Goal: Task Accomplishment & Management: Complete application form

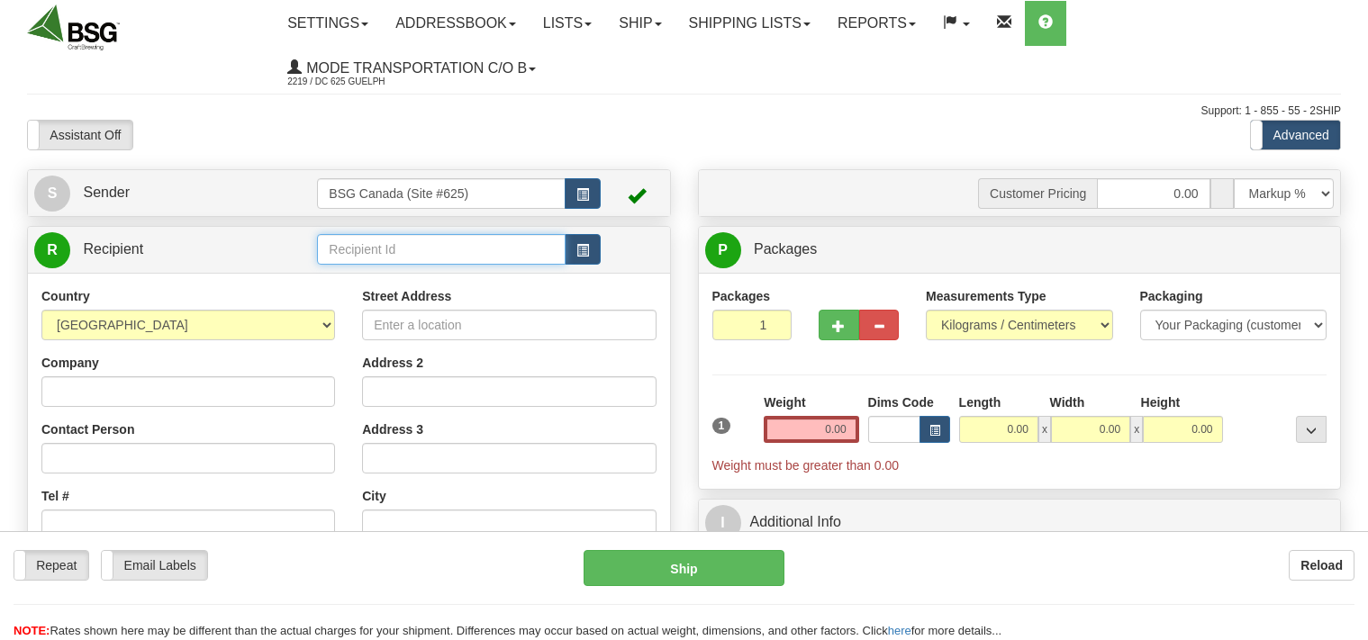
click at [416, 246] on input "text" at bounding box center [441, 249] width 248 height 31
drag, startPoint x: 535, startPoint y: 251, endPoint x: 257, endPoint y: 311, distance: 284.6
click at [317, 265] on input "TIDES AND BARRELS DISTILLERY" at bounding box center [441, 249] width 248 height 31
type input "TIDES AND BARRELS DISTILLERY"
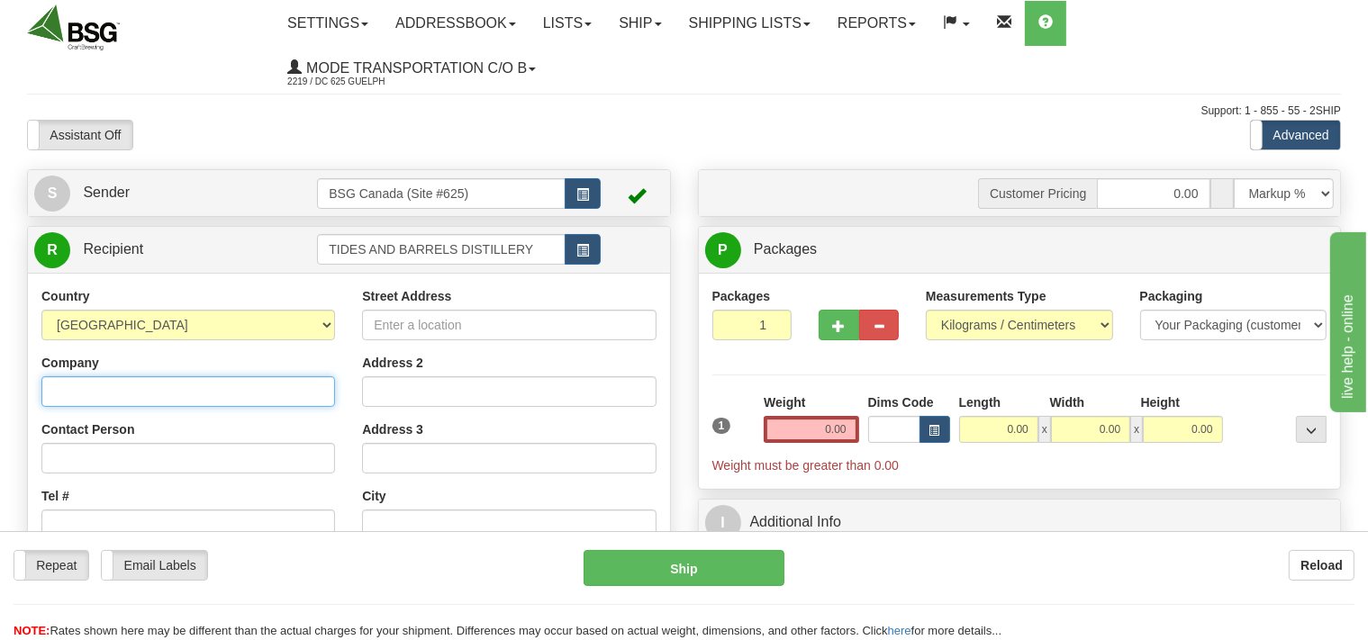
click at [175, 398] on input "Company" at bounding box center [188, 392] width 294 height 31
paste input "TIDES AND BARRELS DISTILLERY"
type input "TIDES AND BARRELS DISTILLERY"
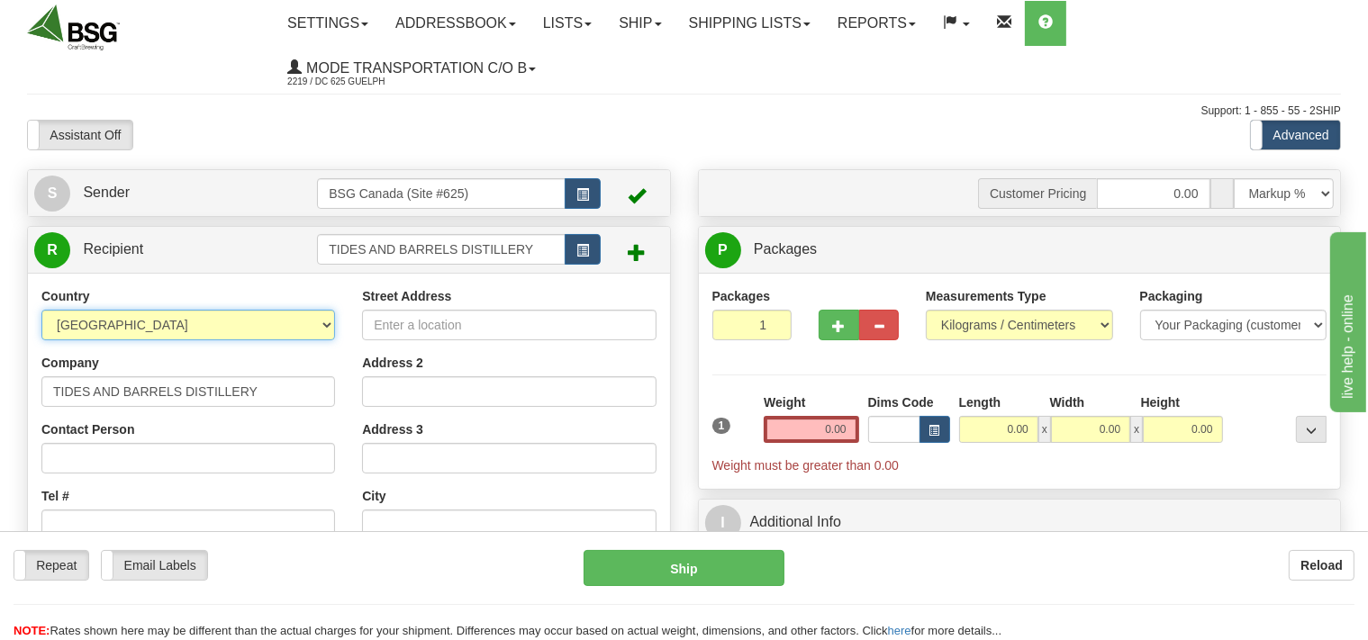
click at [41, 310] on select "AFGHANISTAN ALAND ISLANDS ALBANIA ALGERIA AMERICAN SAMOA ANDORRA ANGOLA ANGUILL…" at bounding box center [188, 325] width 294 height 31
select select "CA"
click option "[GEOGRAPHIC_DATA]" at bounding box center [0, 0] width 0 height 0
click at [447, 332] on input "Street Address" at bounding box center [509, 325] width 294 height 31
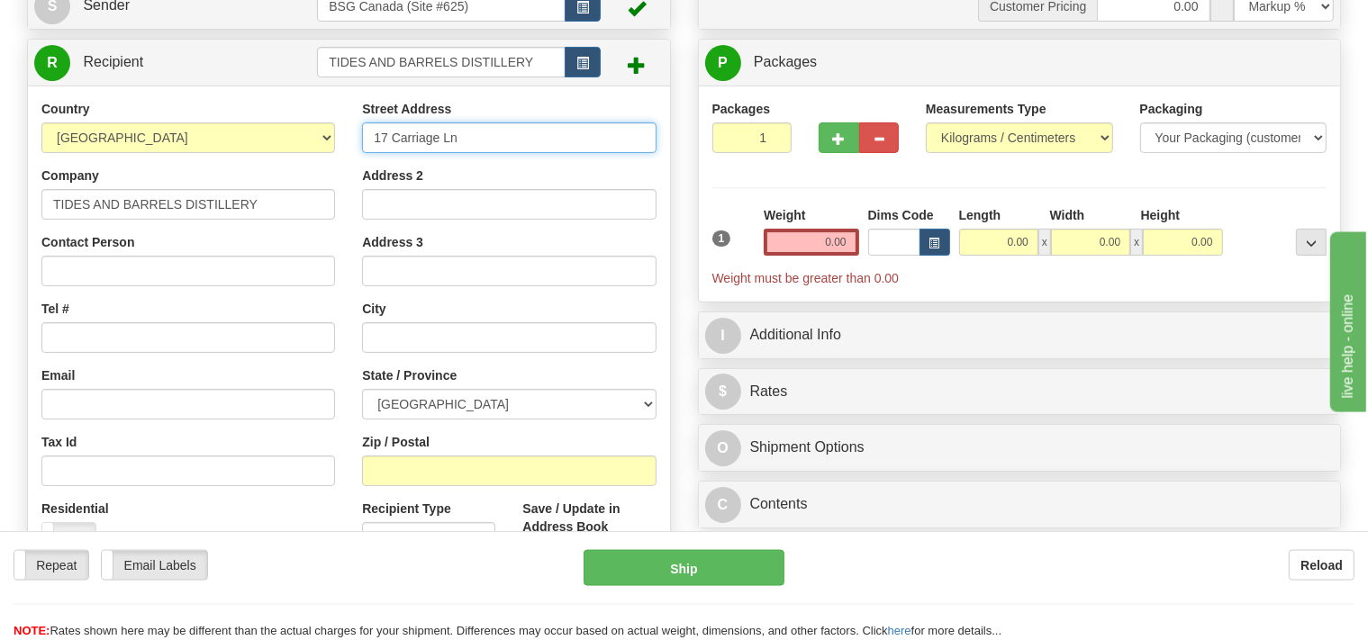
scroll to position [190, 0]
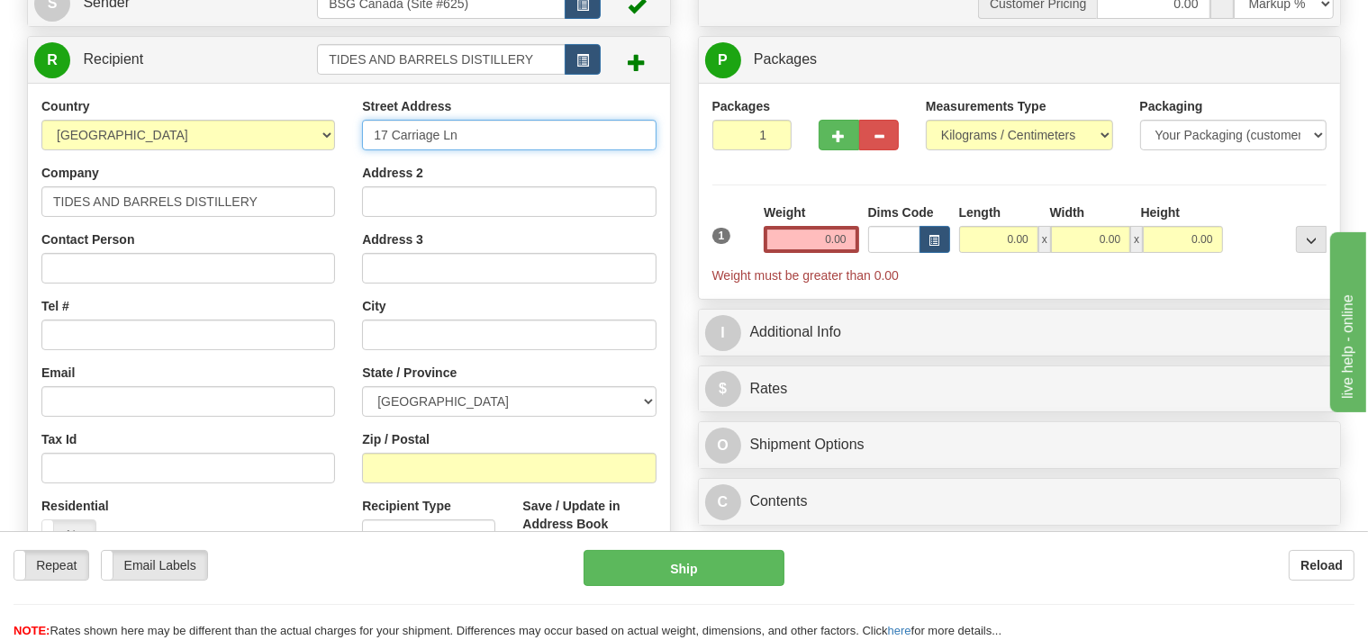
type input "17 Carriage Ln"
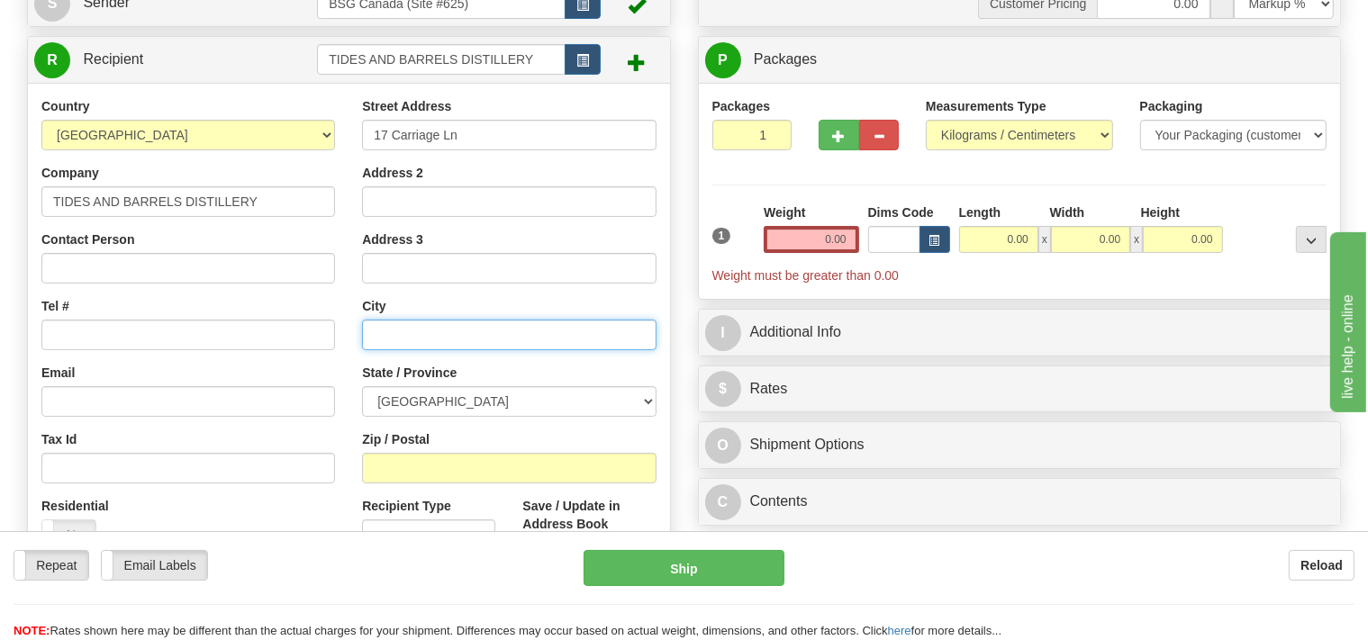
click at [407, 335] on input "text" at bounding box center [509, 335] width 294 height 31
type input "[GEOGRAPHIC_DATA]"
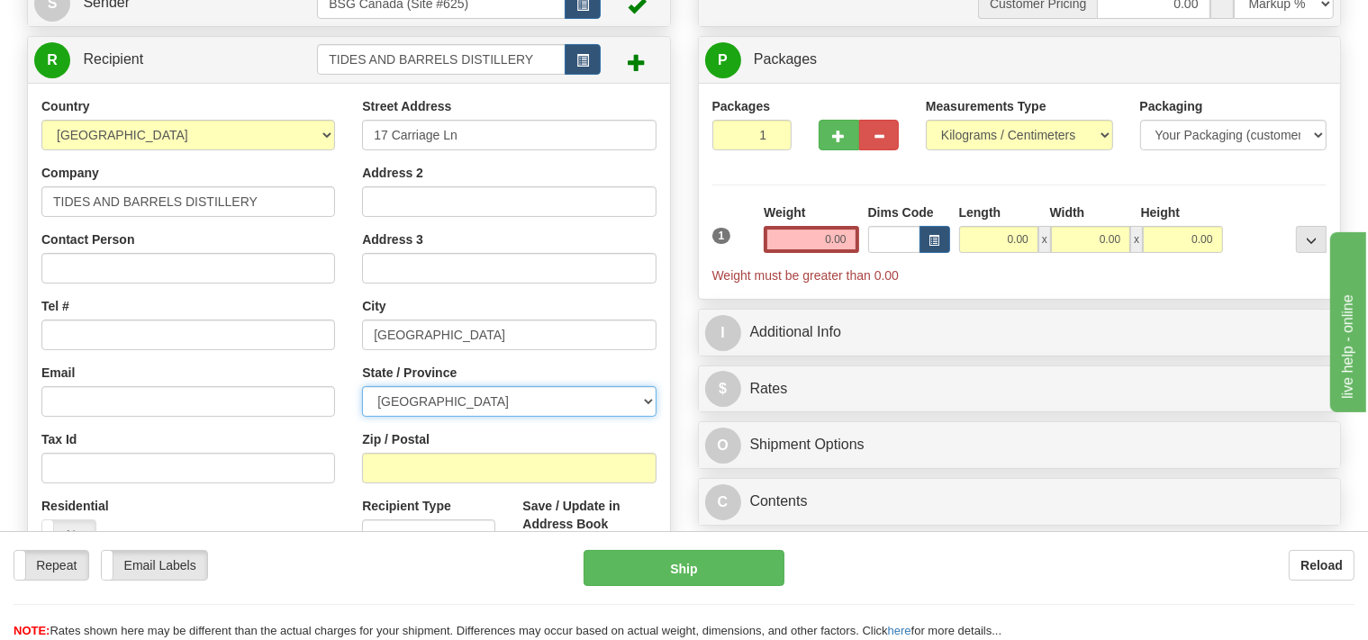
click at [362, 386] on select "ALBERTA BRITISH COLUMBIA MANITOBA NEW BRUNSWICK NEWFOUNDLAND NOVA SCOTIA NUNAVU…" at bounding box center [509, 401] width 294 height 31
click option "[GEOGRAPHIC_DATA]" at bounding box center [0, 0] width 0 height 0
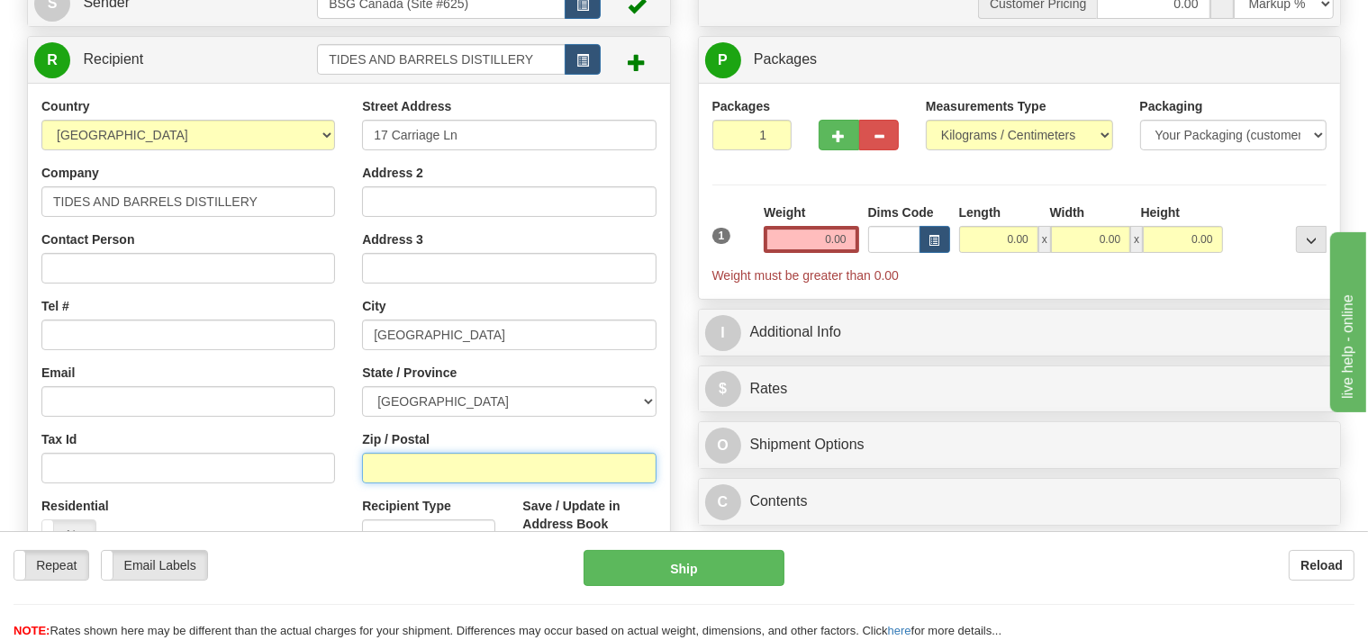
click at [433, 467] on input "Zip / Postal" at bounding box center [509, 468] width 294 height 31
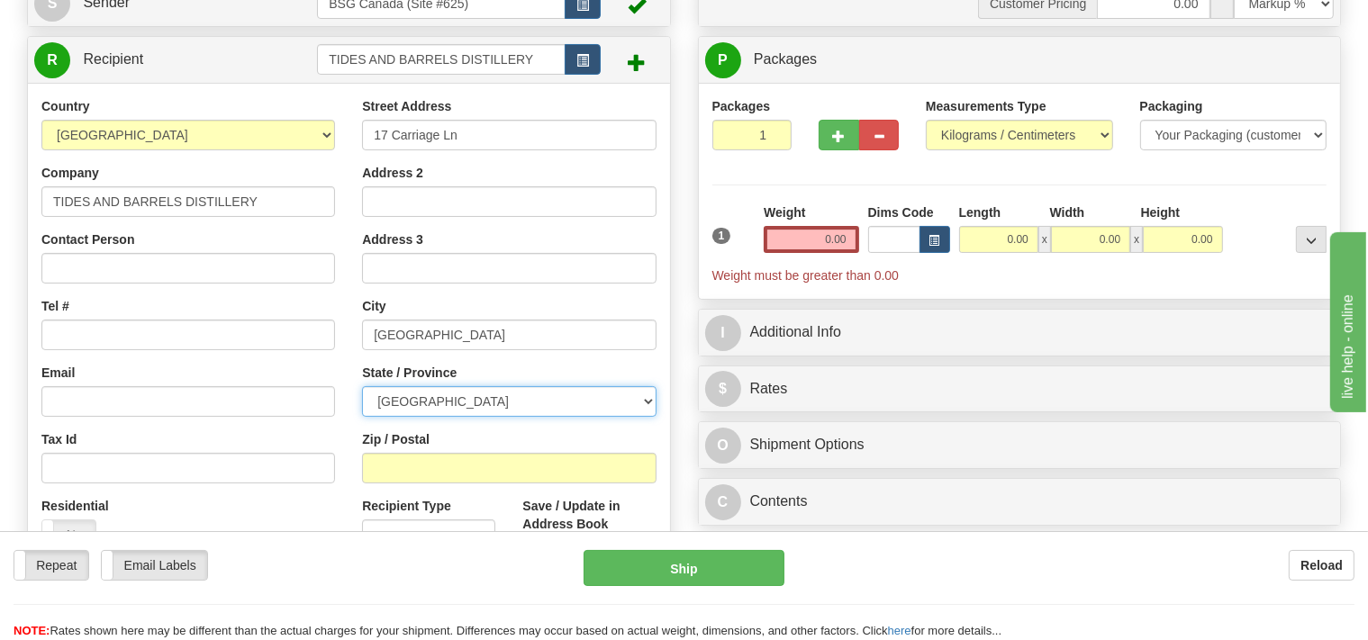
click at [362, 386] on select "ALBERTA BRITISH COLUMBIA MANITOBA NEW BRUNSWICK NEWFOUNDLAND NOVA SCOTIA NUNAVU…" at bounding box center [509, 401] width 294 height 31
select select "PE"
click option "[PERSON_NAME][GEOGRAPHIC_DATA]" at bounding box center [0, 0] width 0 height 0
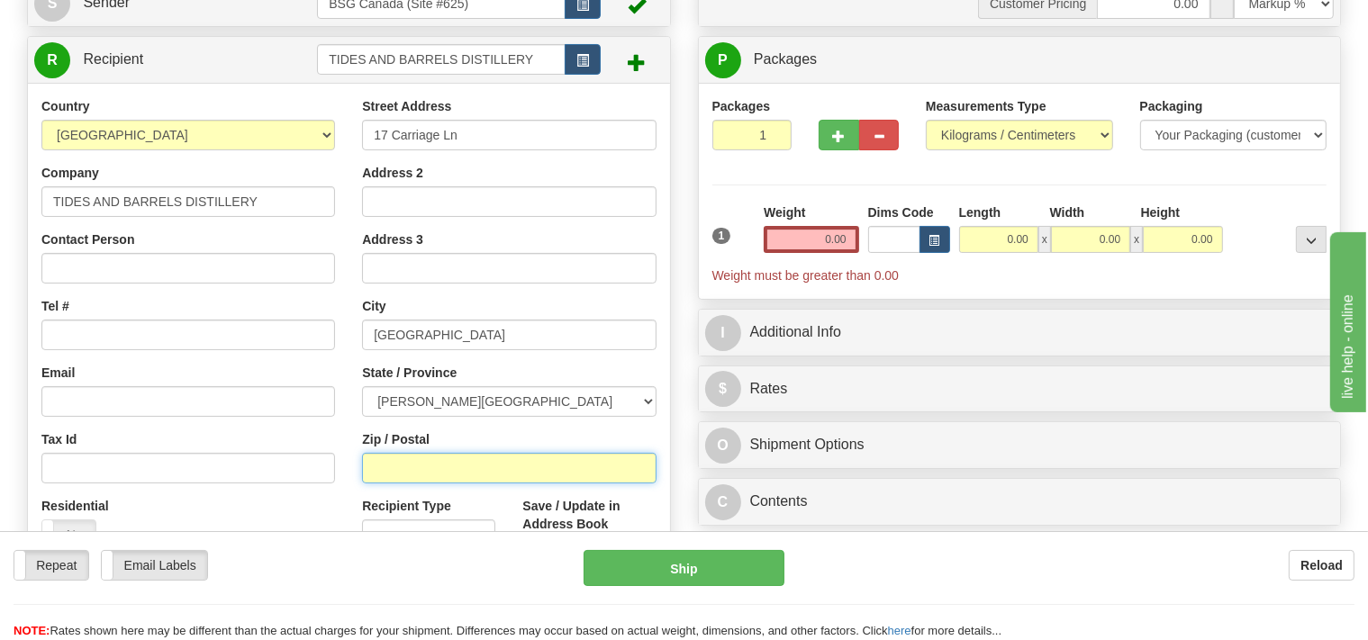
click at [445, 468] on input "Zip / Postal" at bounding box center [509, 468] width 294 height 31
type input "C1B 2G9"
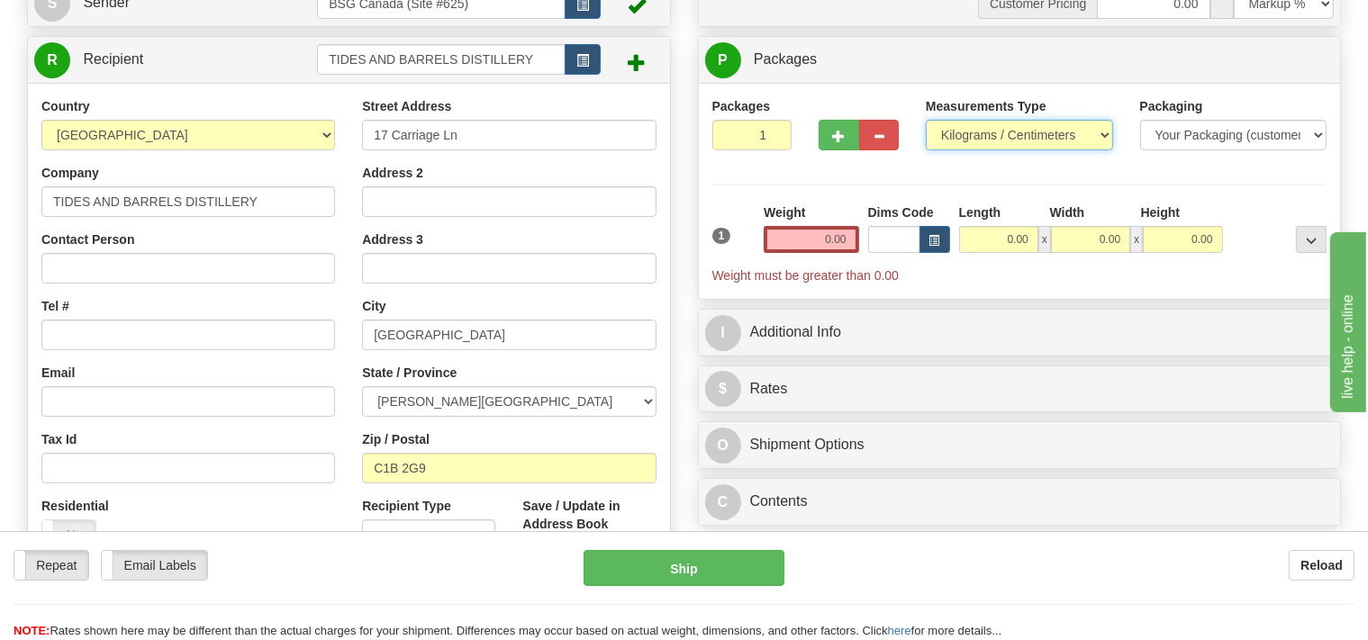
click at [926, 120] on select "Pounds / Inches Kilograms / Centimeters" at bounding box center [1019, 135] width 187 height 31
select select "0"
click option "Pounds / Inches" at bounding box center [0, 0] width 0 height 0
click at [806, 244] on input "0.00" at bounding box center [811, 239] width 95 height 27
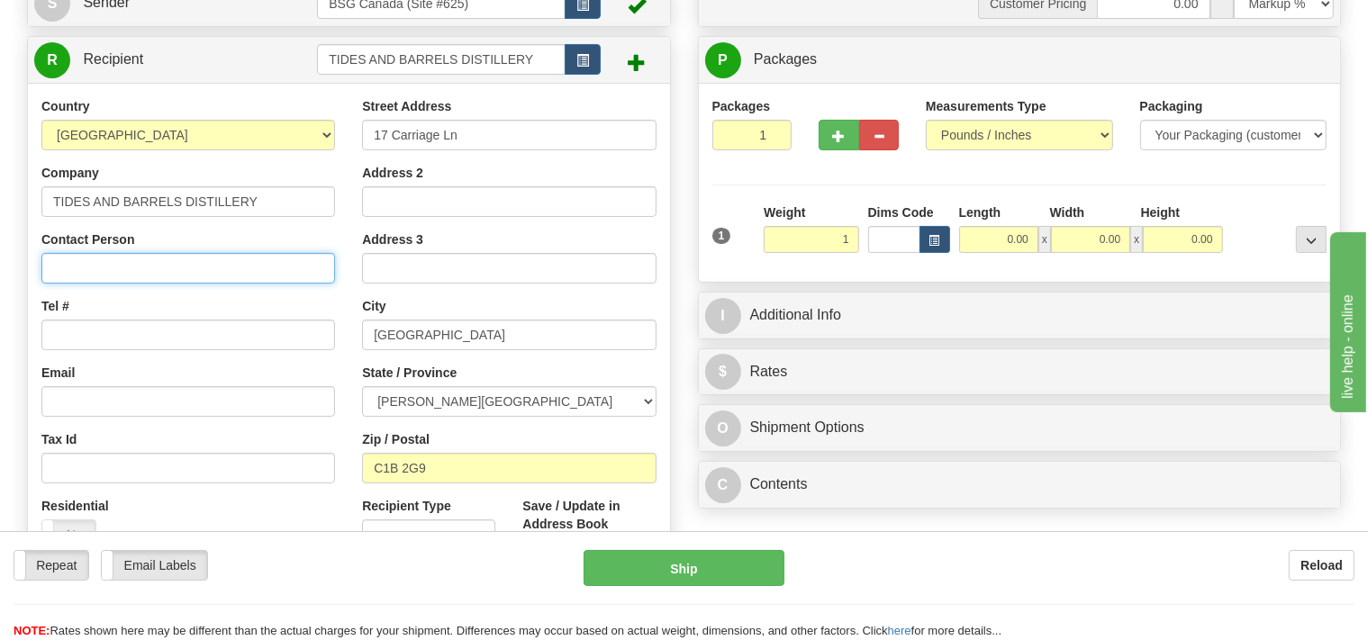
type input "1.00"
click at [117, 265] on input "Contact Person" at bounding box center [188, 268] width 294 height 31
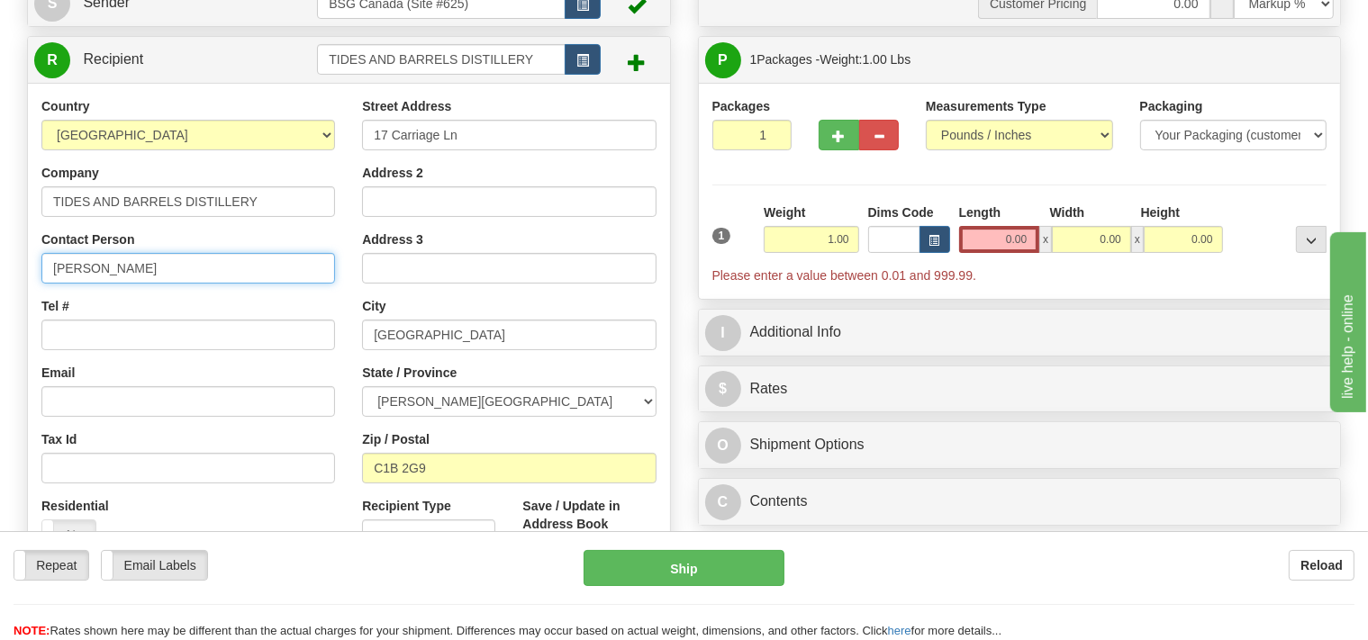
type input "[PERSON_NAME]"
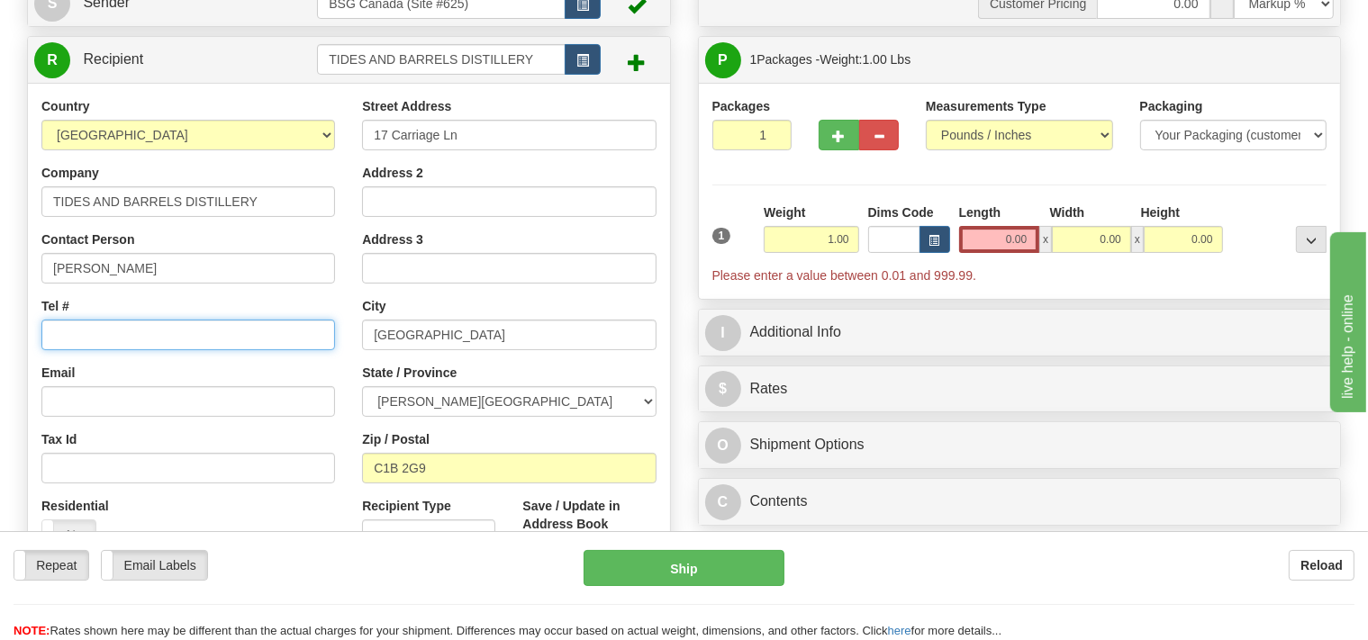
click at [100, 341] on input "Tel #" at bounding box center [188, 335] width 294 height 31
type input "[PHONE_NUMBER]"
click at [999, 232] on input "0.00" at bounding box center [999, 239] width 81 height 27
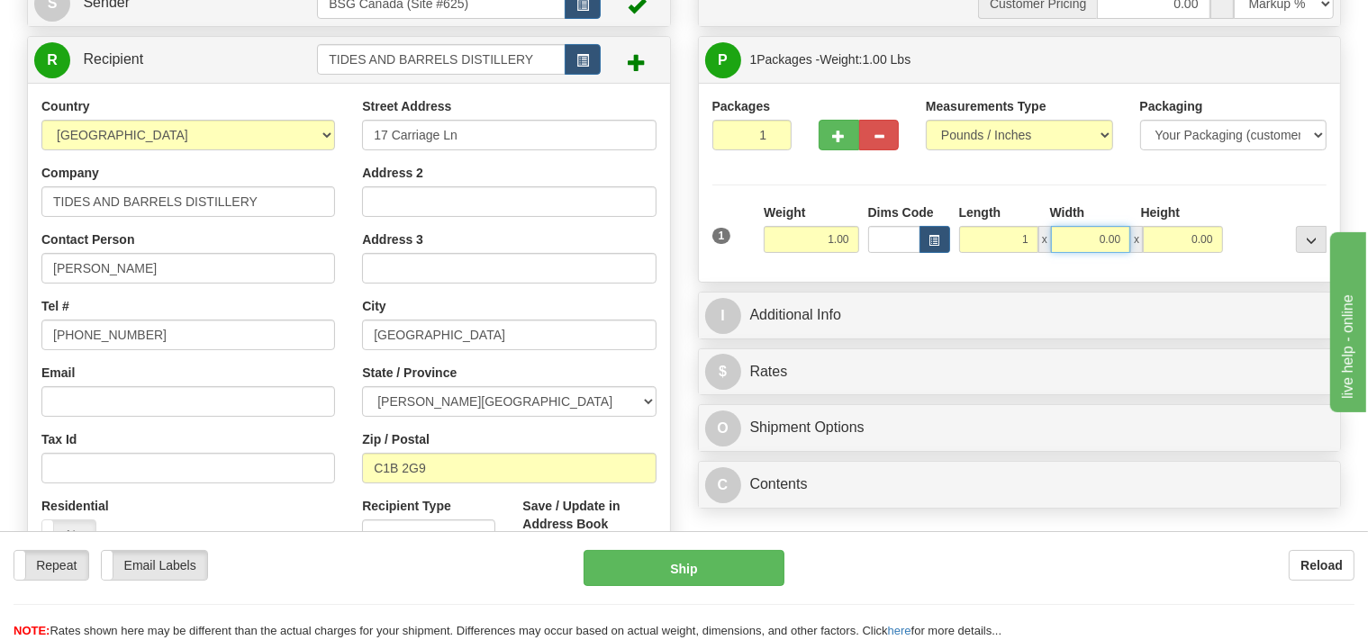
type input "1.00"
click at [1077, 238] on input "0.00" at bounding box center [1090, 239] width 79 height 27
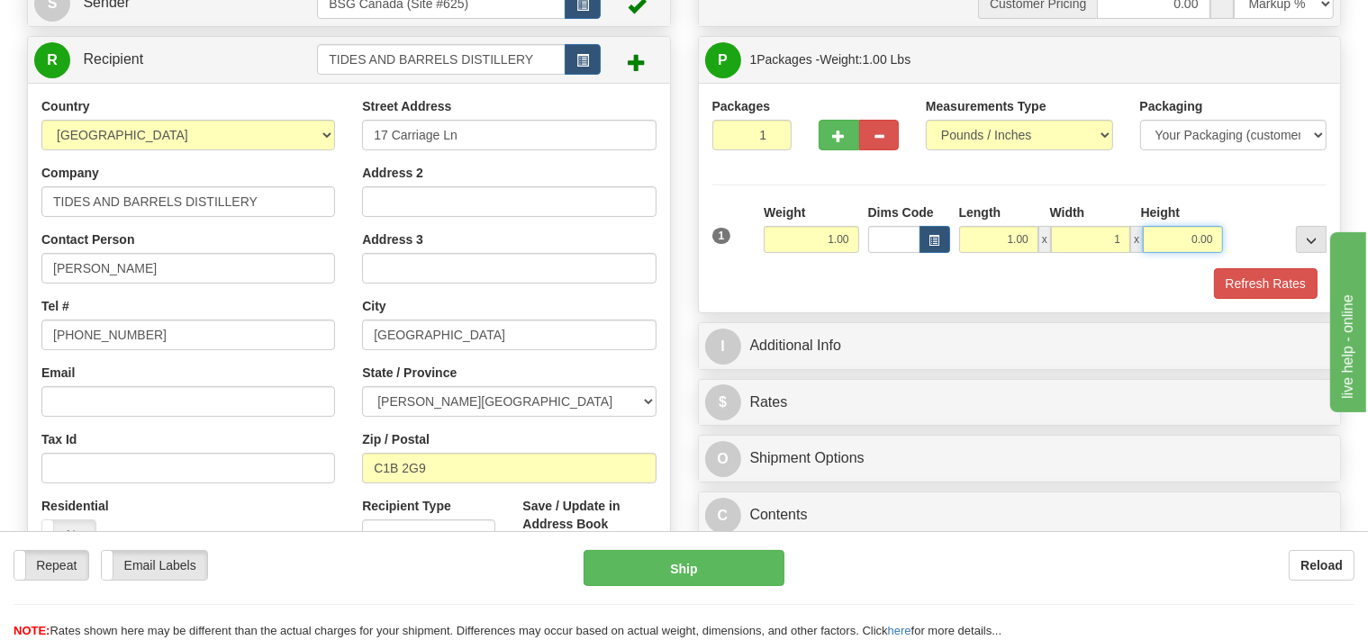
type input "1.00"
click at [1185, 232] on input "0.00" at bounding box center [1182, 239] width 79 height 27
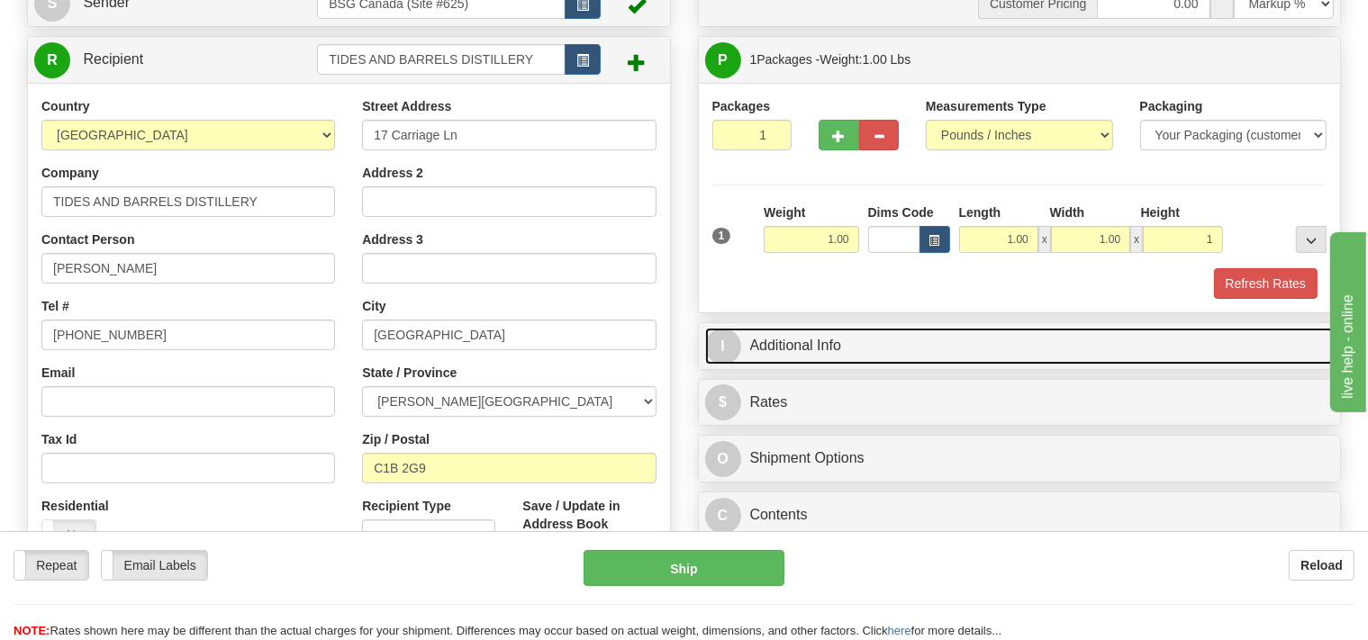
type input "1.00"
click at [920, 348] on link "I Additional Info" at bounding box center [1020, 346] width 630 height 37
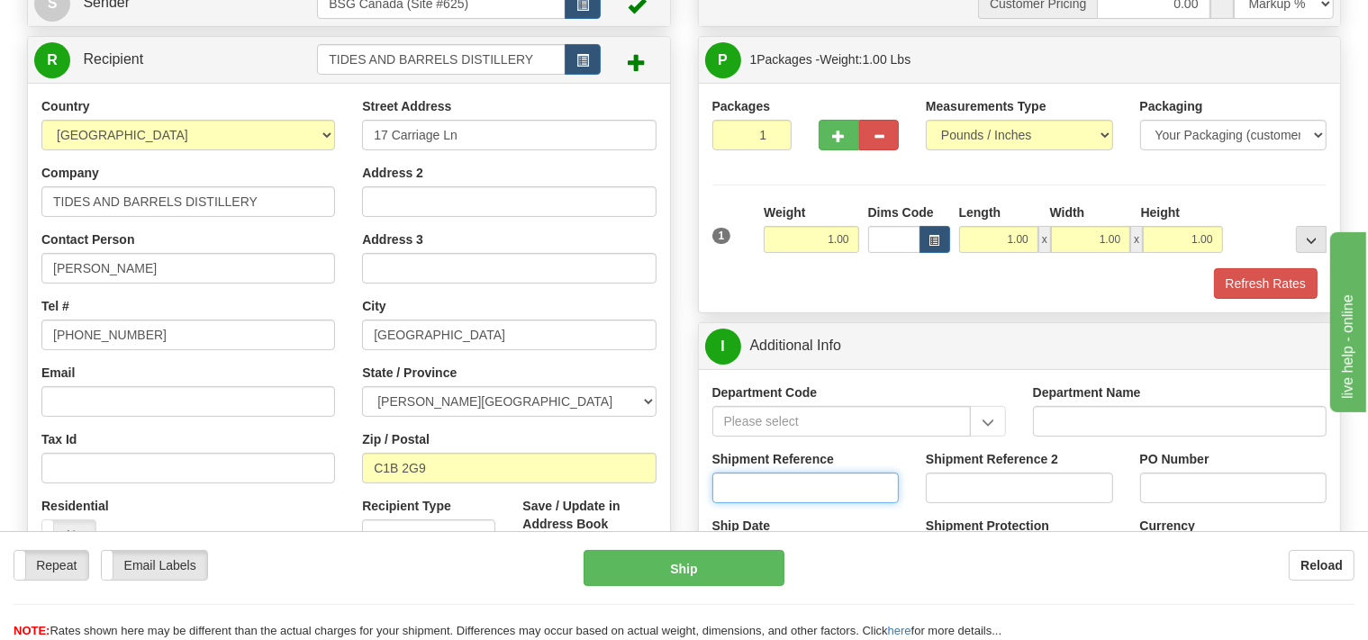
click at [755, 473] on input "Shipment Reference" at bounding box center [806, 488] width 187 height 31
type input "SO170-148278"
click at [1240, 286] on button "Refresh Rates" at bounding box center [1266, 283] width 104 height 31
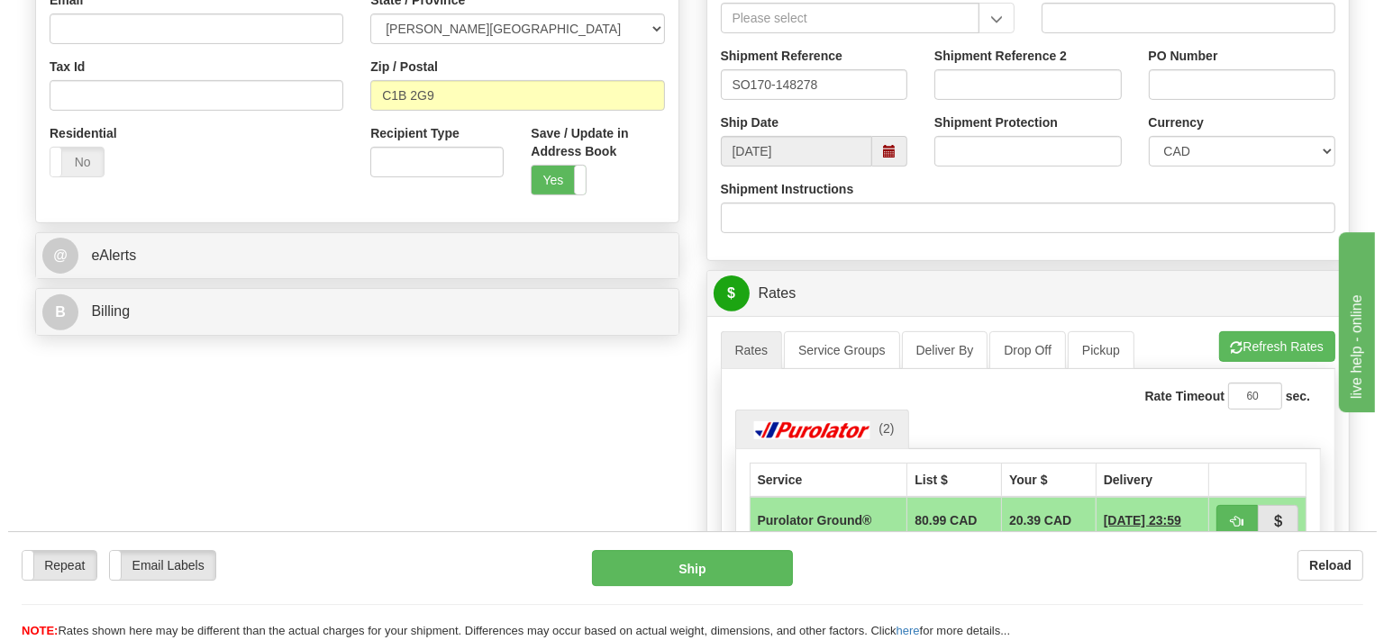
scroll to position [570, 0]
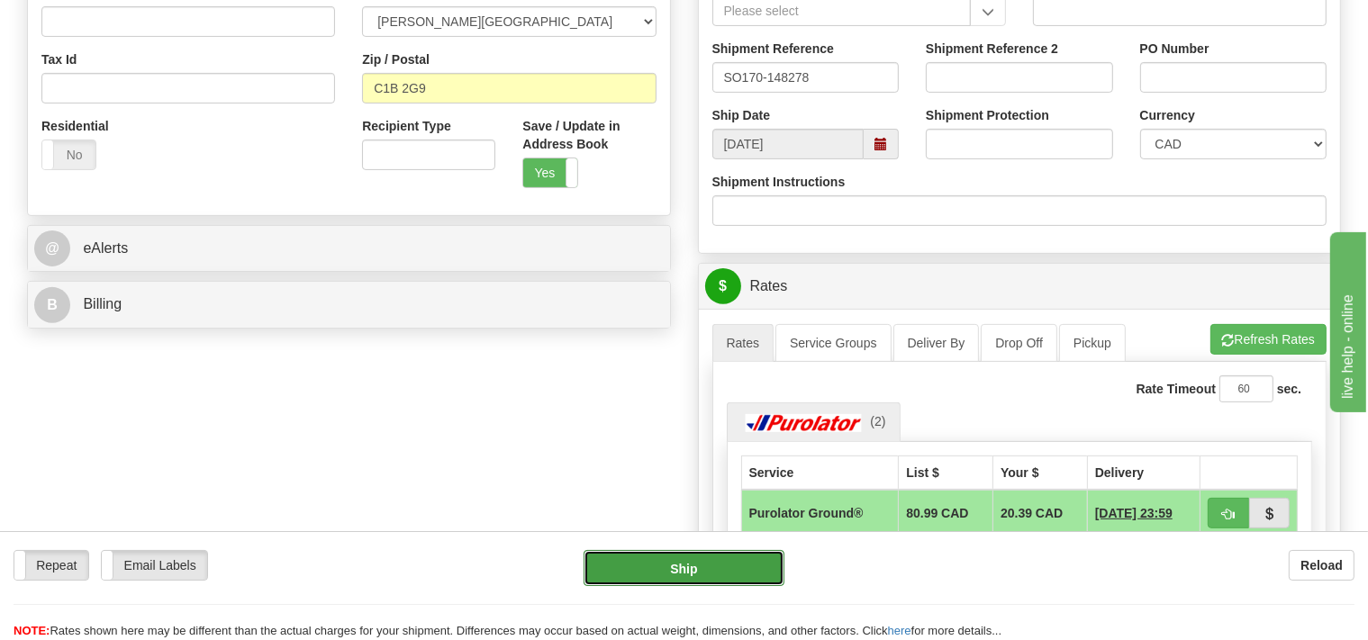
click at [736, 569] on button "Ship" at bounding box center [684, 568] width 201 height 36
type input "260"
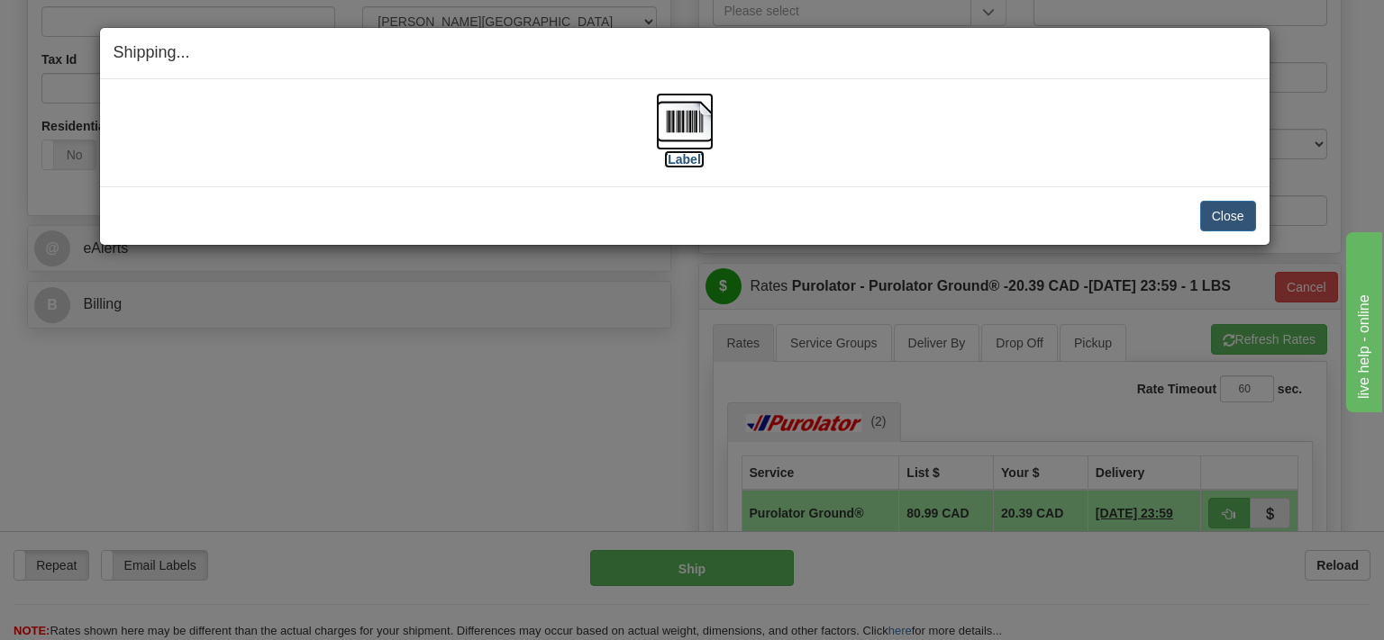
click at [686, 115] on img at bounding box center [685, 122] width 58 height 58
click at [676, 127] on img at bounding box center [685, 122] width 58 height 58
click at [677, 560] on div "Shipping... Your SHIPMENT will EXPIRE in [Label] IMPORTANT NOTICE Embassy / Con…" at bounding box center [692, 320] width 1384 height 640
click at [1209, 217] on button "Close" at bounding box center [1228, 216] width 56 height 31
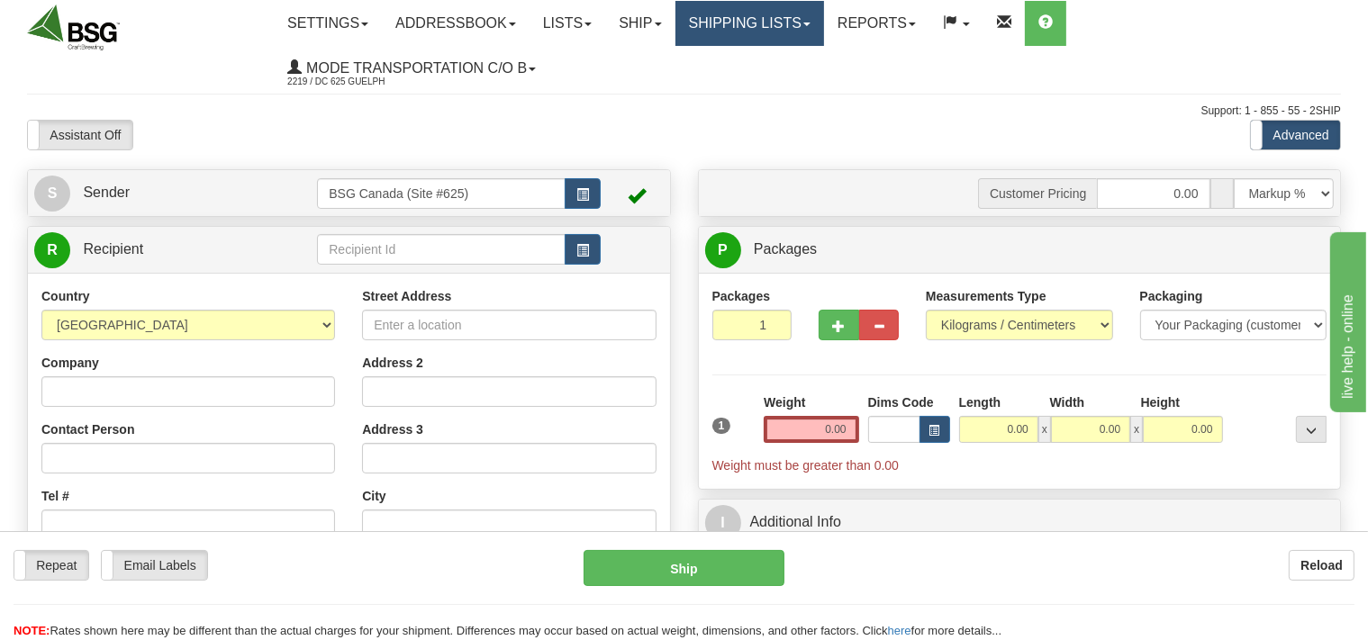
click at [772, 36] on link "Shipping lists" at bounding box center [750, 23] width 149 height 45
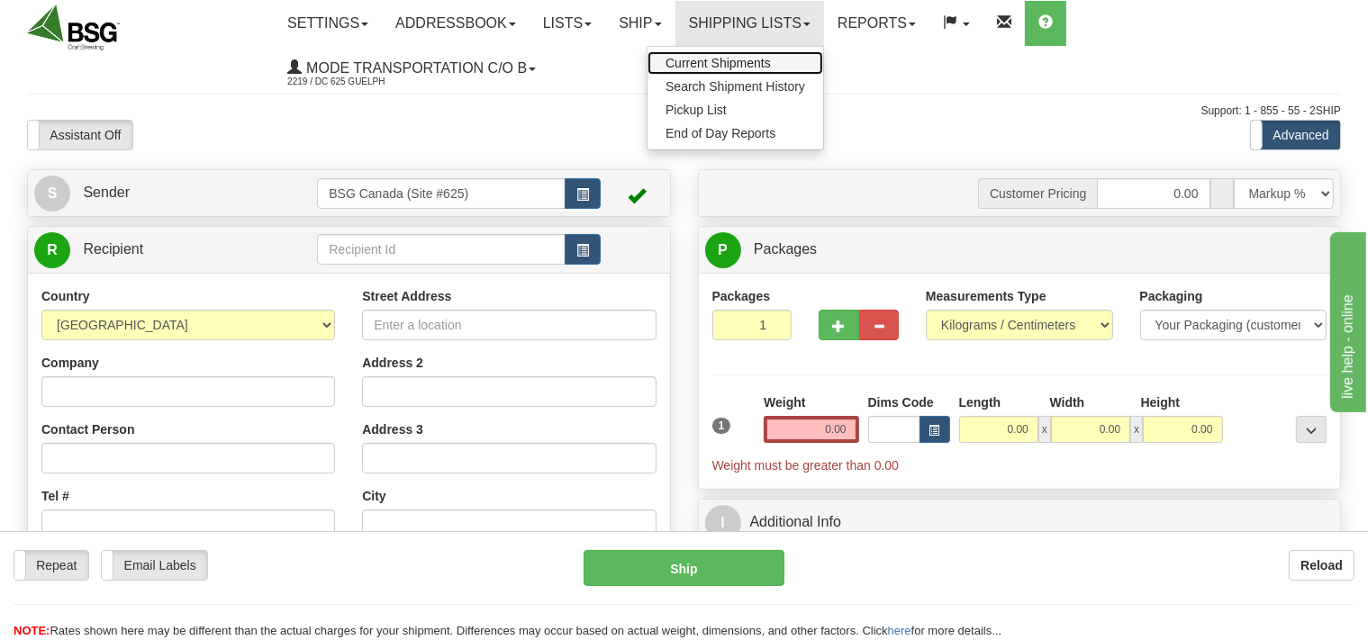
click at [763, 62] on span "Current Shipments" at bounding box center [718, 63] width 105 height 14
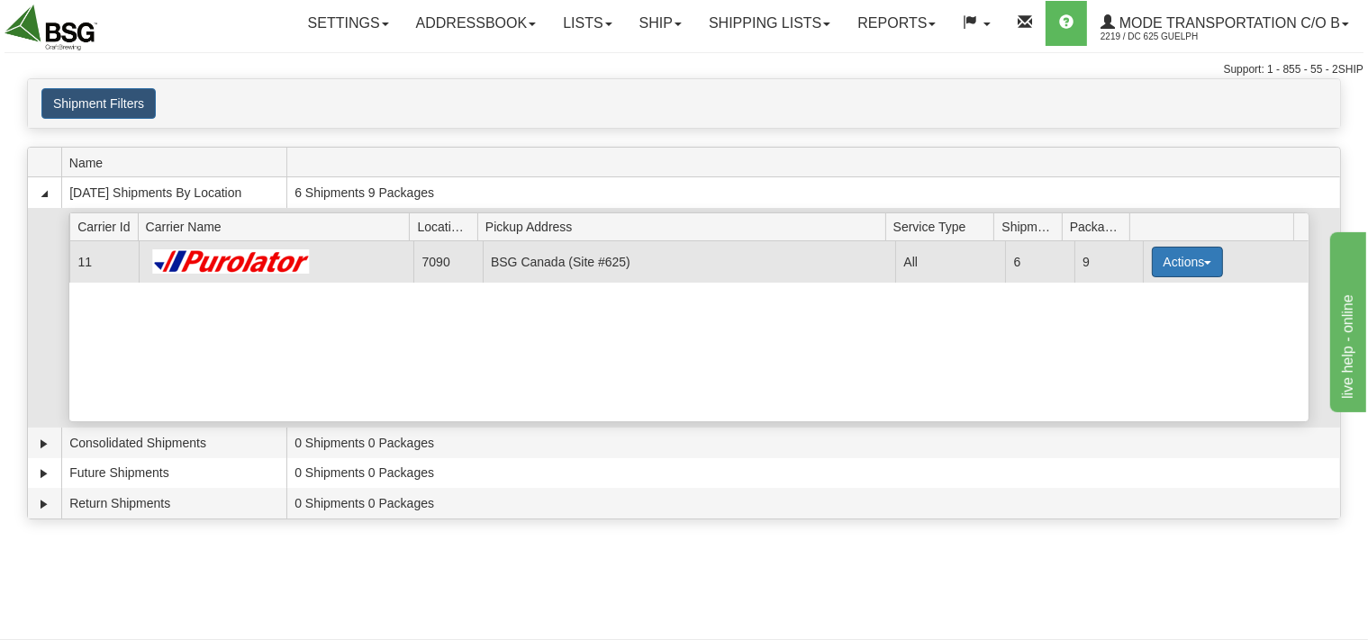
click at [1190, 261] on button "Actions" at bounding box center [1188, 262] width 72 height 31
click at [1119, 289] on span "Details" at bounding box center [1120, 295] width 49 height 13
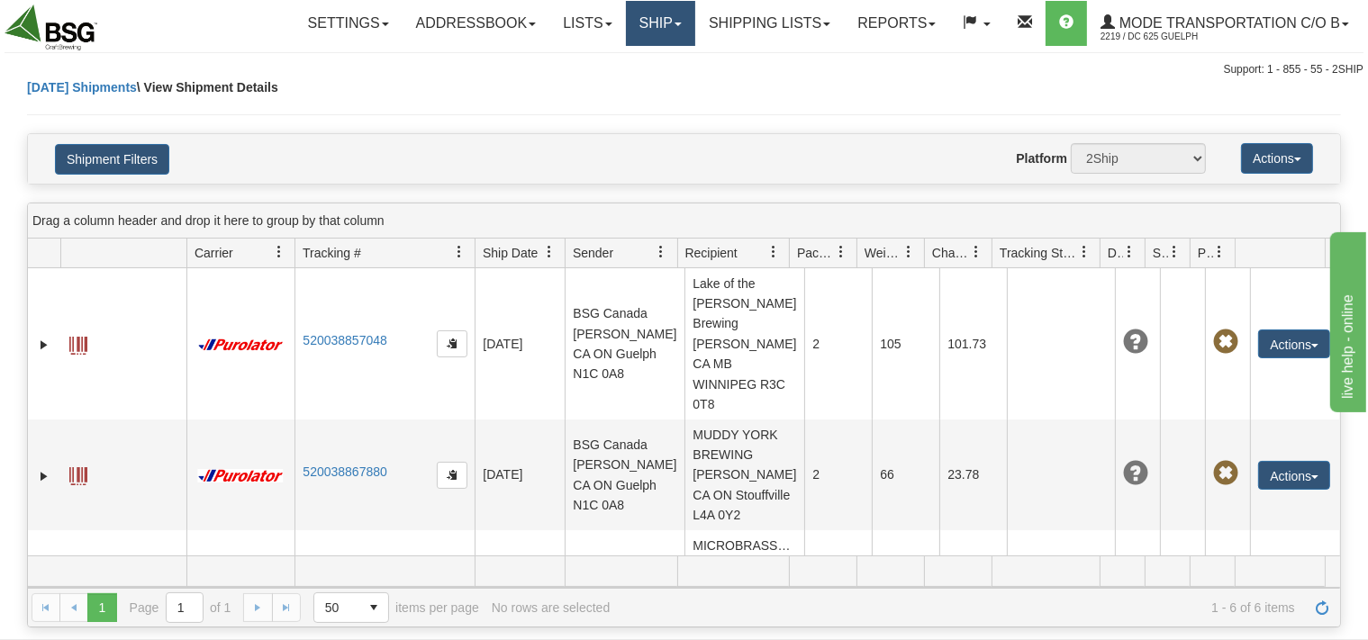
click at [633, 19] on link "Ship" at bounding box center [660, 23] width 69 height 45
click at [614, 55] on link "Ship Screen" at bounding box center [623, 62] width 142 height 23
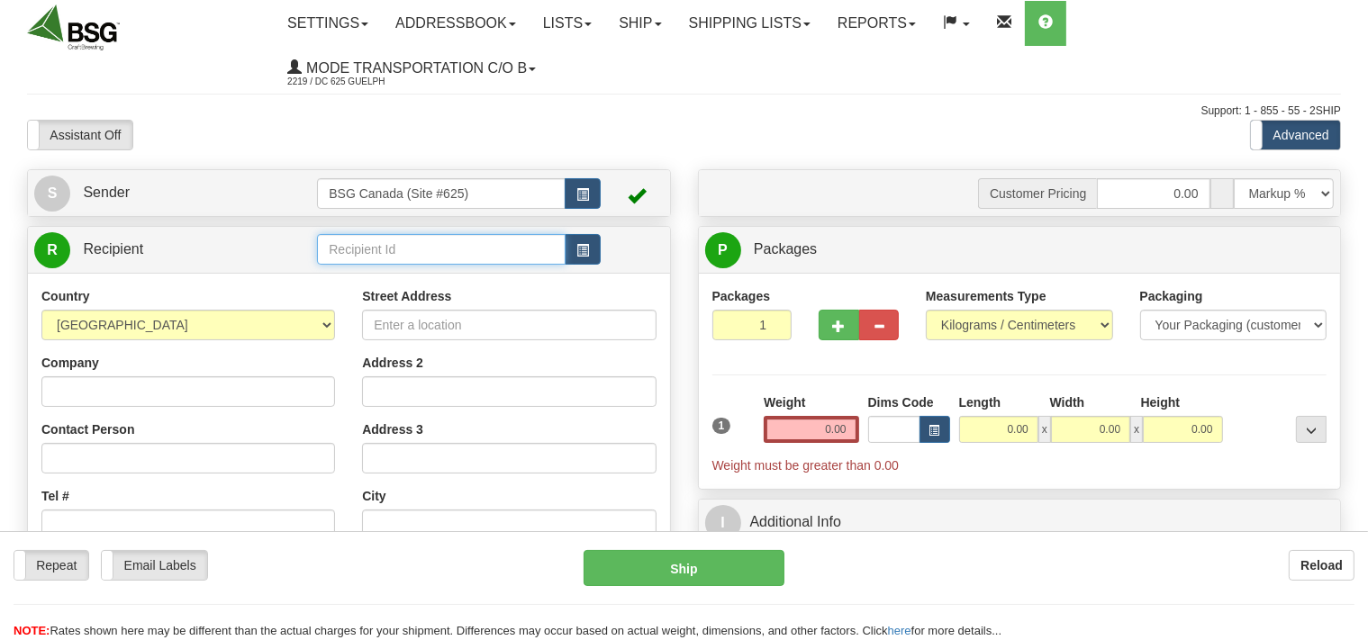
click at [350, 251] on input "text" at bounding box center [441, 249] width 248 height 31
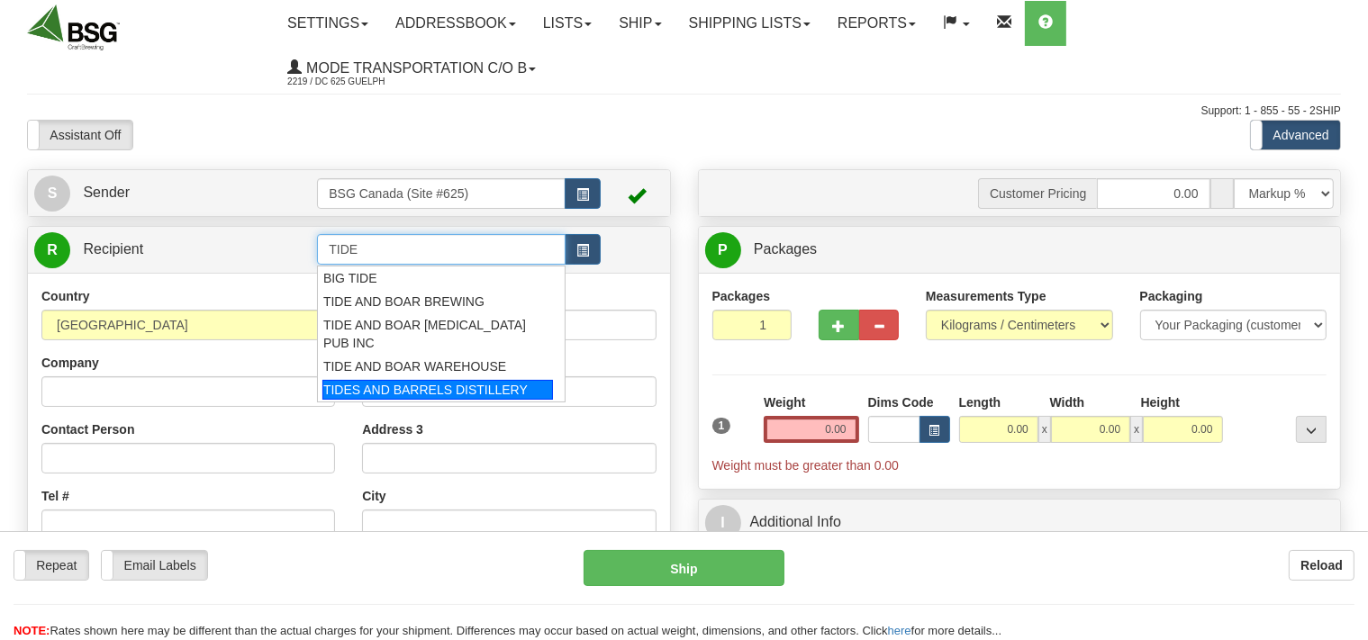
click at [391, 378] on li "TIDES AND BARRELS DISTILLERY" at bounding box center [441, 389] width 247 height 23
type input "TIDES AND BARRELS DISTILLERY"
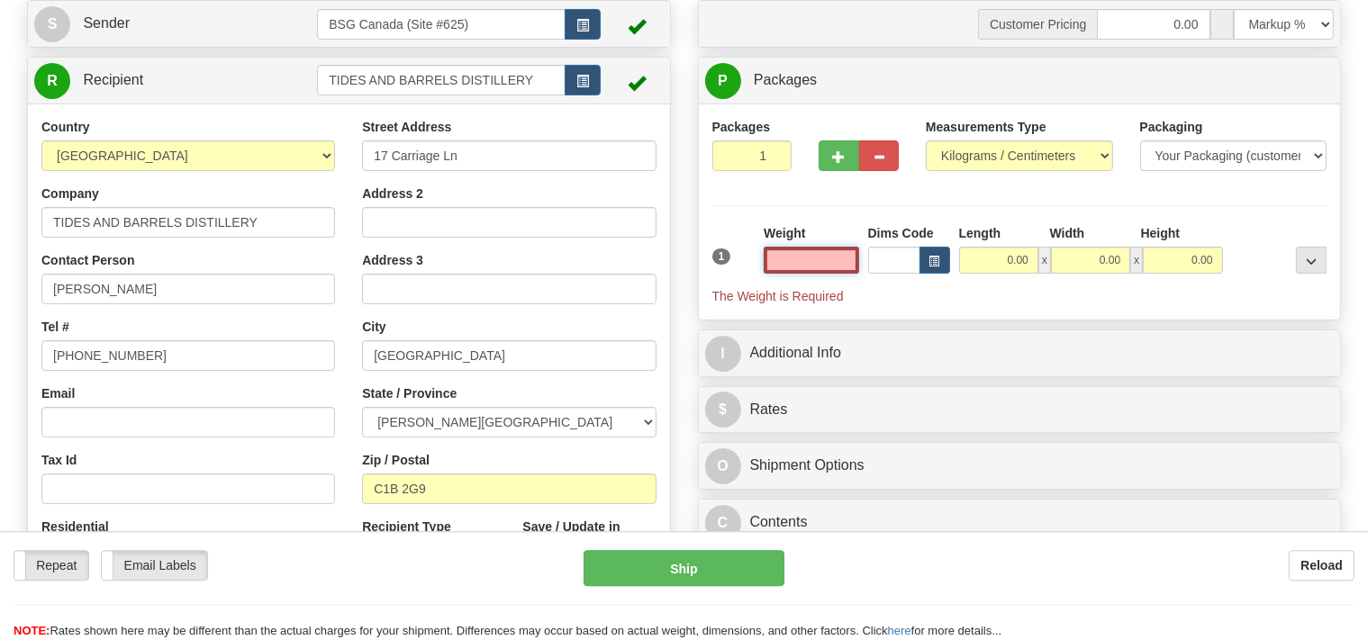
scroll to position [190, 0]
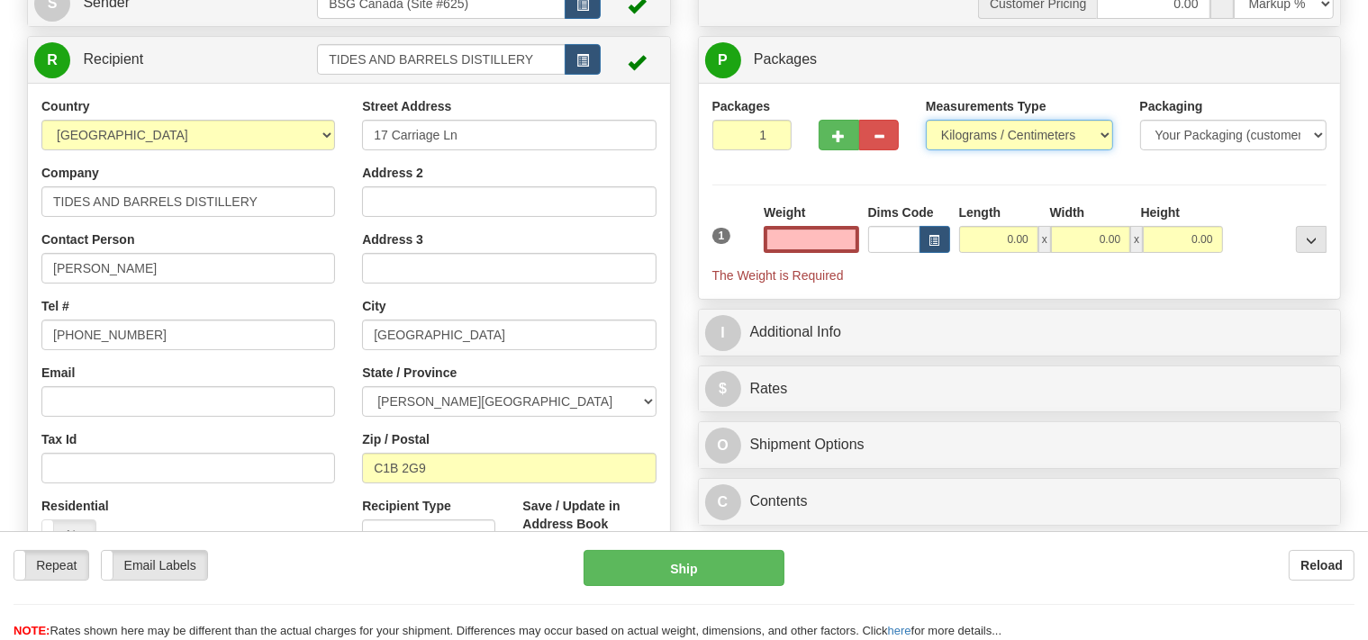
type input "0.00"
click at [926, 120] on select "Pounds / Inches Kilograms / Centimeters" at bounding box center [1019, 135] width 187 height 31
select select "0"
click option "Pounds / Inches" at bounding box center [0, 0] width 0 height 0
click at [811, 232] on input "0.00" at bounding box center [811, 239] width 95 height 27
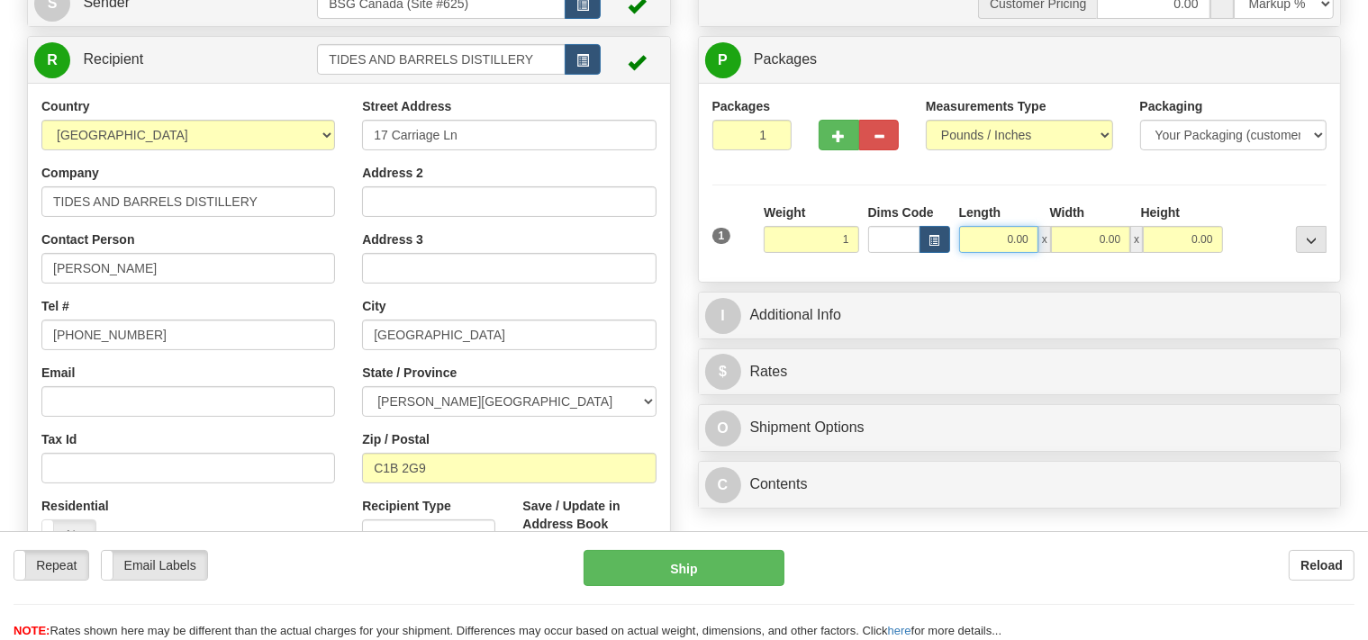
type input "1.00"
click at [996, 236] on input "0.00" at bounding box center [998, 239] width 79 height 27
type input "1.00"
drag, startPoint x: 1061, startPoint y: 236, endPoint x: 1074, endPoint y: 233, distance: 12.9
click at [1071, 233] on input "0.00" at bounding box center [1090, 239] width 79 height 27
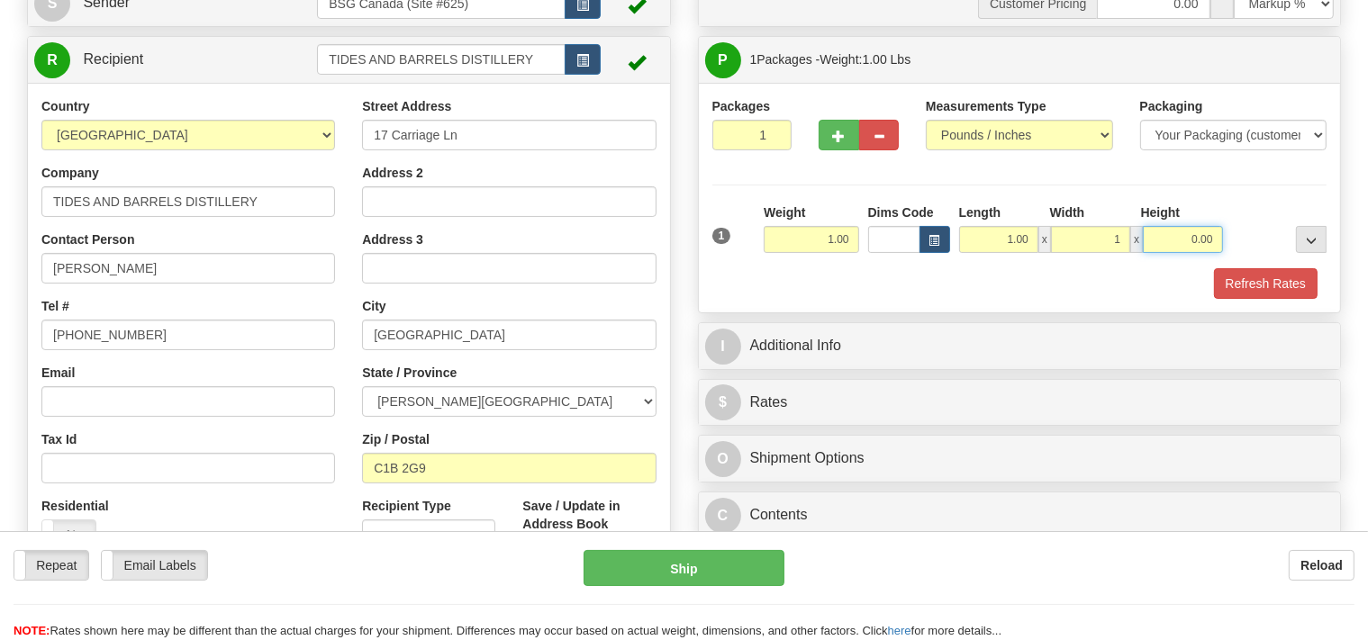
type input "1.00"
drag, startPoint x: 1189, startPoint y: 245, endPoint x: 1180, endPoint y: 254, distance: 12.7
click at [1189, 244] on input "0.00" at bounding box center [1182, 239] width 79 height 27
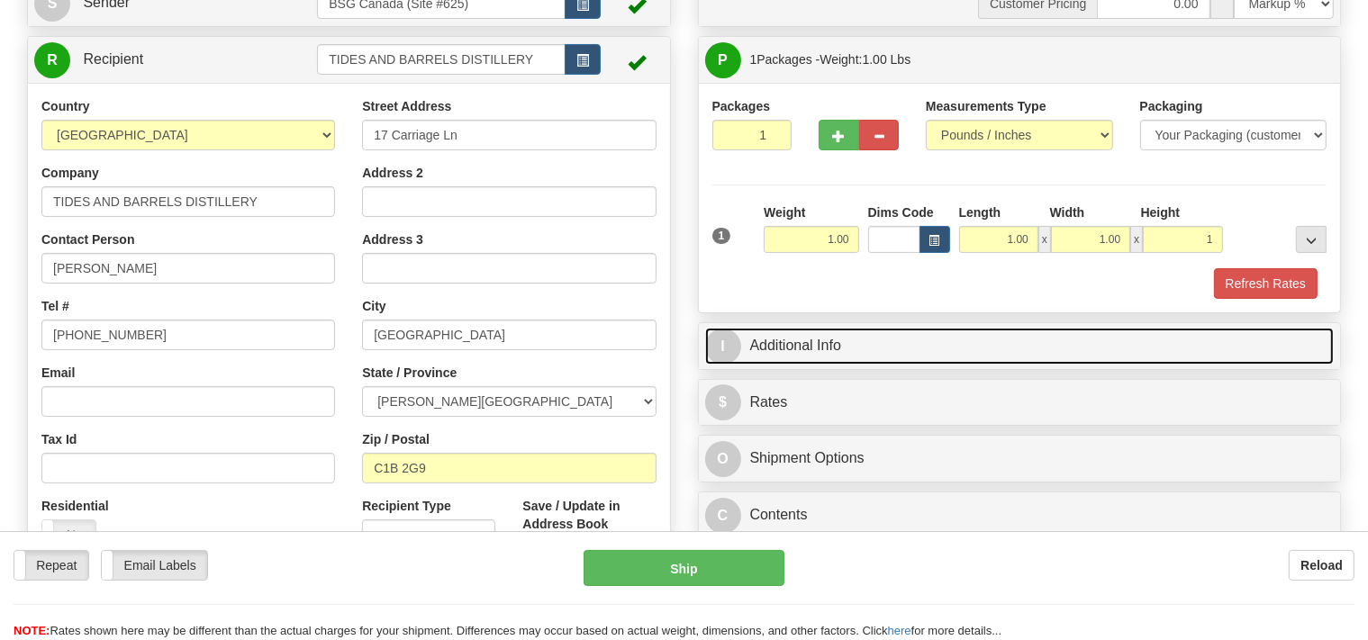
type input "1.00"
click at [848, 331] on link "I Additional Info" at bounding box center [1020, 346] width 630 height 37
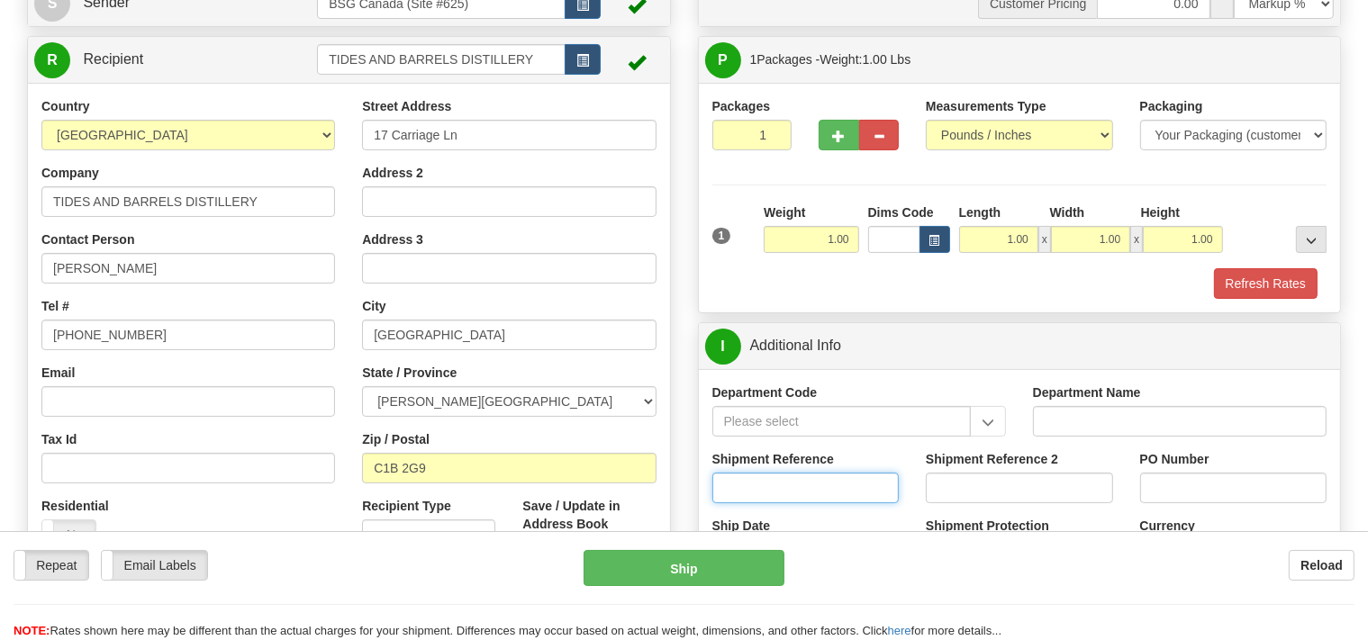
click at [744, 478] on input "Shipment Reference" at bounding box center [806, 488] width 187 height 31
type input "SO170-148278"
click at [1242, 283] on button "Refresh Rates" at bounding box center [1266, 283] width 104 height 31
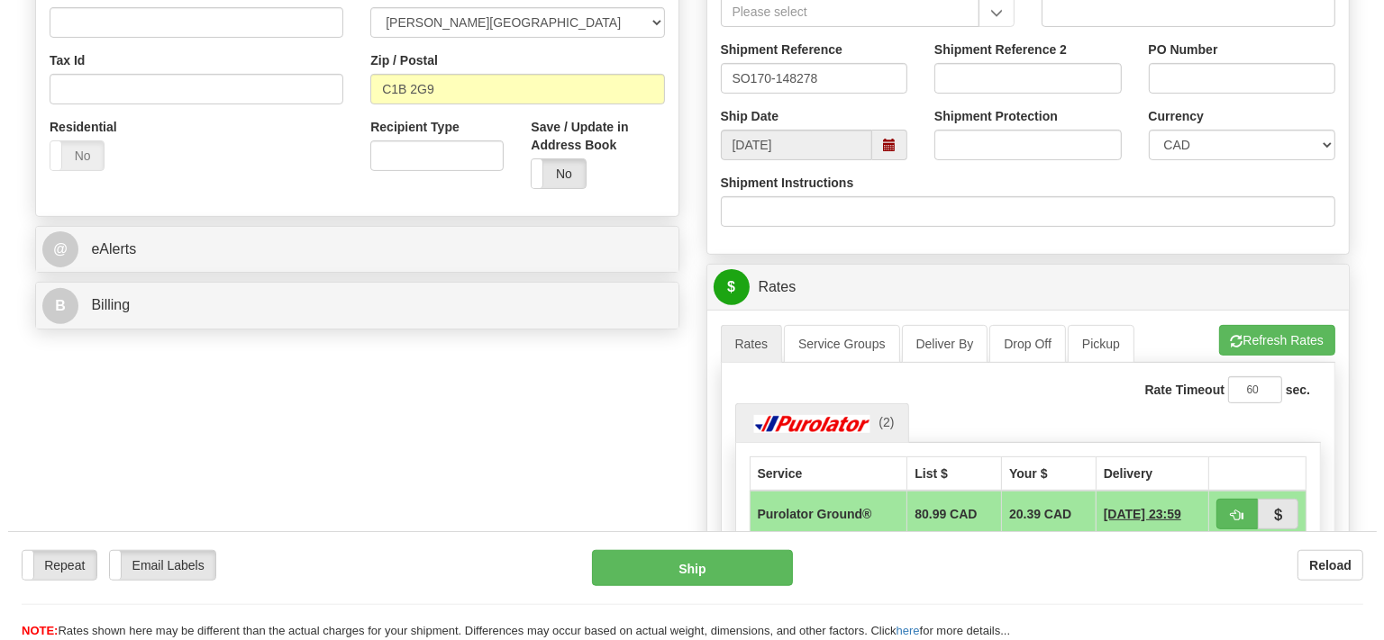
scroll to position [570, 0]
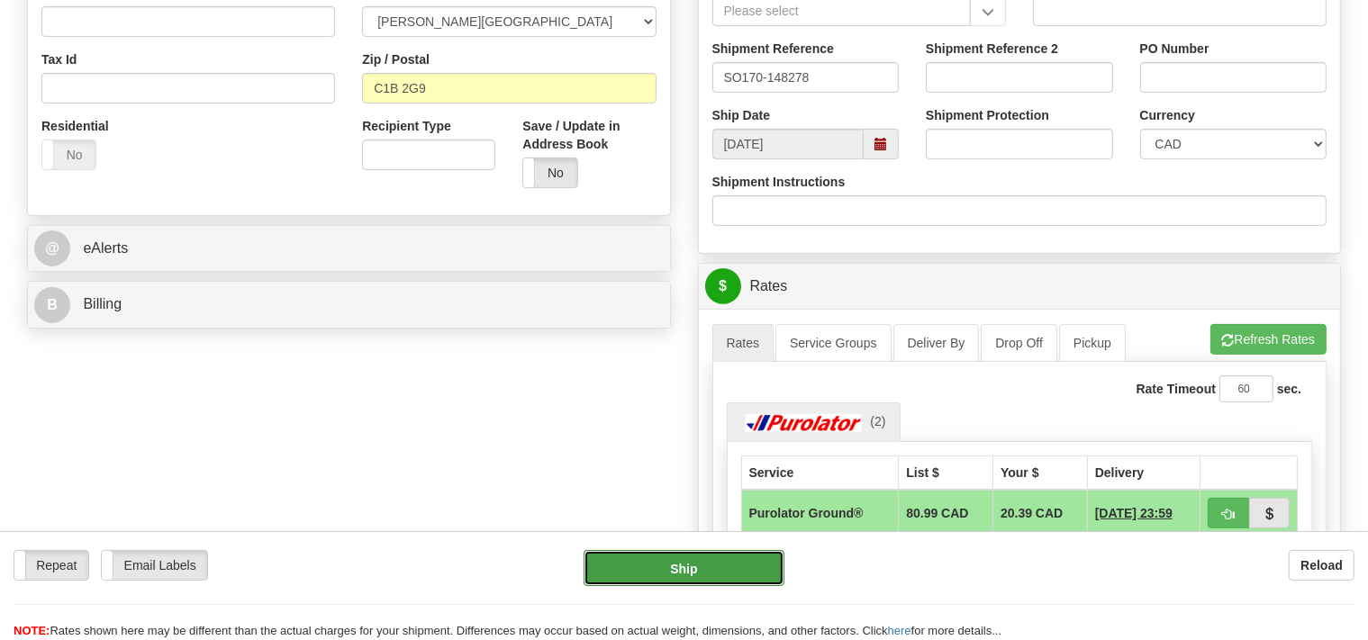
click at [756, 563] on button "Ship" at bounding box center [684, 568] width 201 height 36
type input "260"
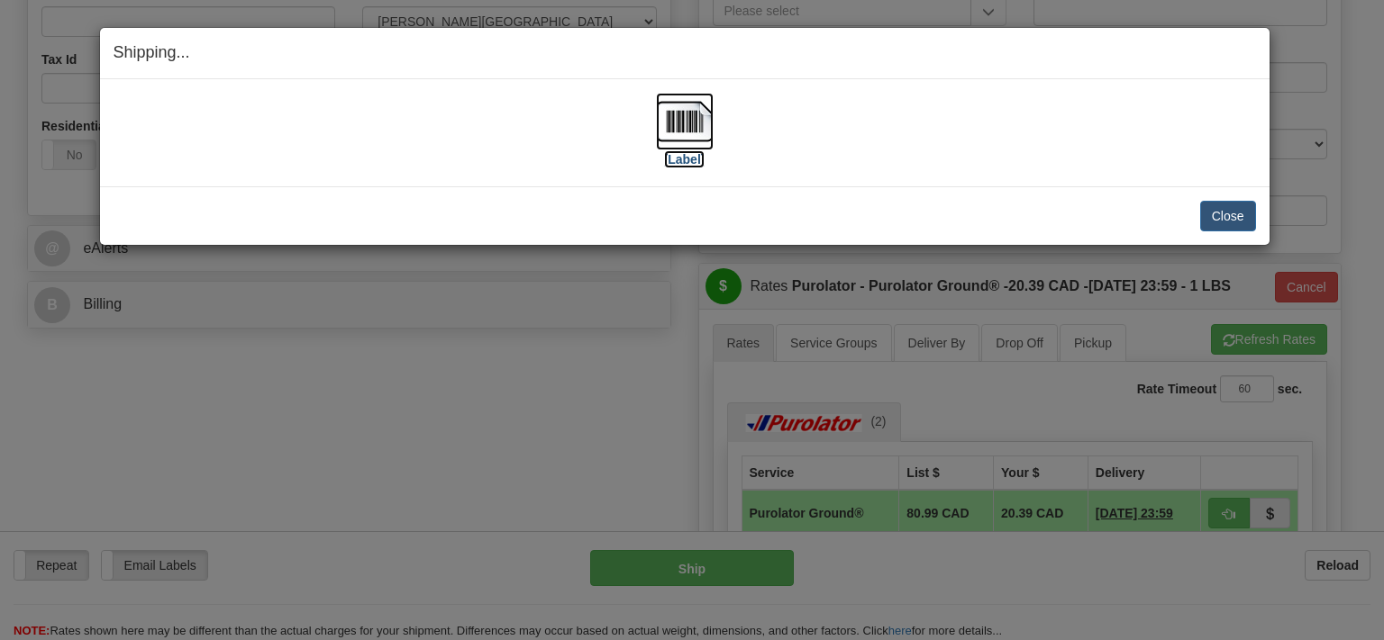
click at [676, 117] on img at bounding box center [685, 122] width 58 height 58
click at [729, 566] on div "Shipping... Your SHIPMENT will EXPIRE in [Label] IMPORTANT NOTICE Embassy / Con…" at bounding box center [692, 320] width 1384 height 640
click at [1255, 341] on div "Shipping... Your SHIPMENT will EXPIRE in [Label] IMPORTANT NOTICE Embassy / Con…" at bounding box center [692, 320] width 1384 height 640
drag, startPoint x: 1312, startPoint y: 269, endPoint x: 1209, endPoint y: 204, distance: 121.5
click at [1307, 267] on div "Shipping... Your SHIPMENT will EXPIRE in [Label] IMPORTANT NOTICE Embassy / Con…" at bounding box center [692, 320] width 1384 height 640
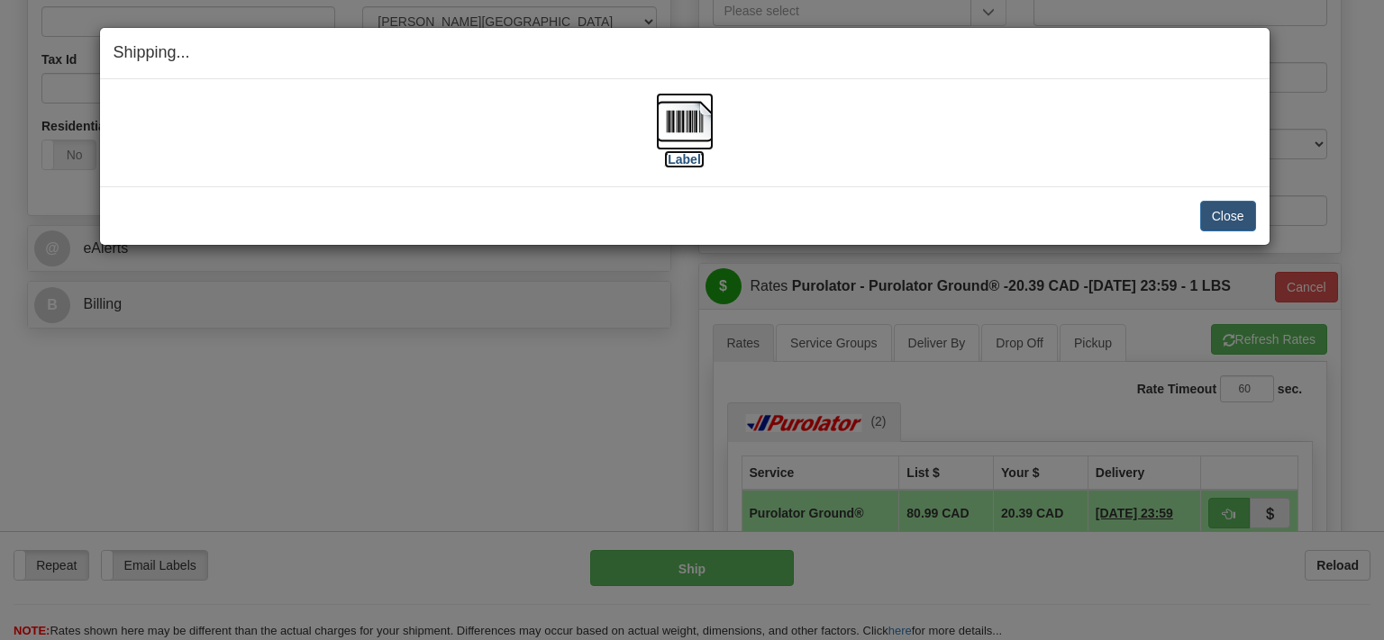
click at [673, 124] on img at bounding box center [685, 122] width 58 height 58
click at [695, 124] on img at bounding box center [685, 122] width 58 height 58
click at [1226, 213] on button "Close" at bounding box center [1228, 216] width 56 height 31
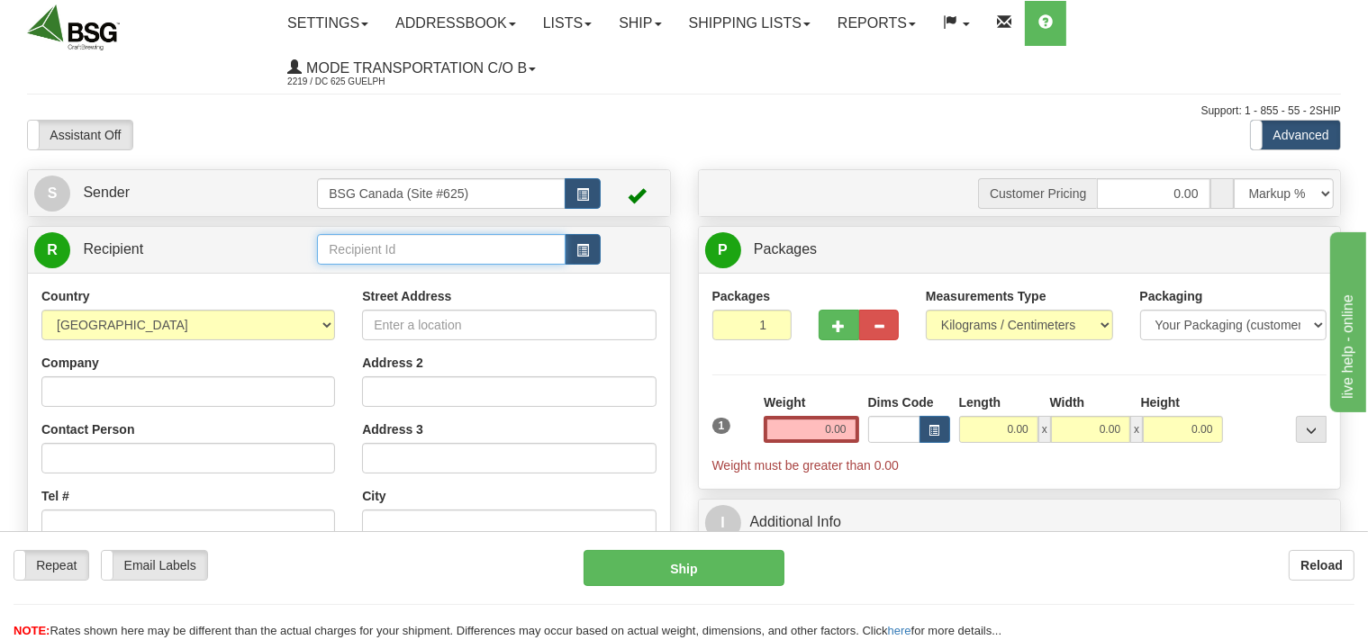
click at [367, 250] on input "text" at bounding box center [441, 249] width 248 height 31
click at [413, 277] on div "TIDES AND BARRELS DISTILLERY" at bounding box center [437, 278] width 231 height 20
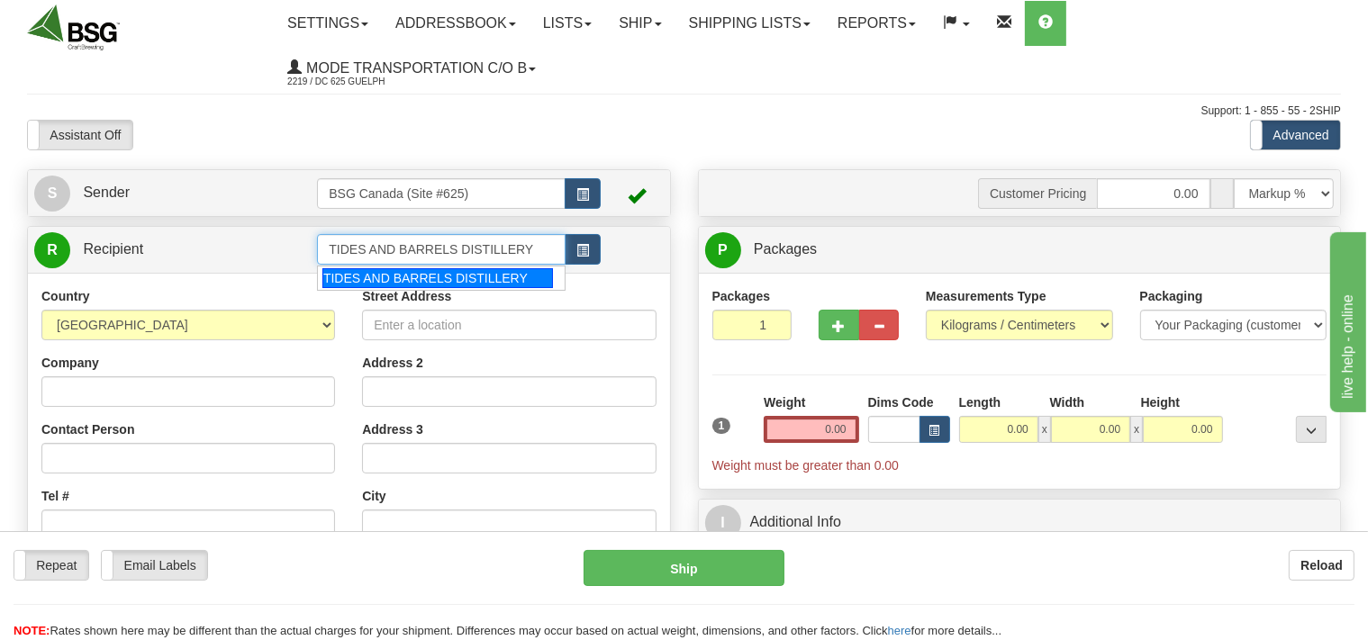
type input "TIDES AND BARRELS DISTILLERY"
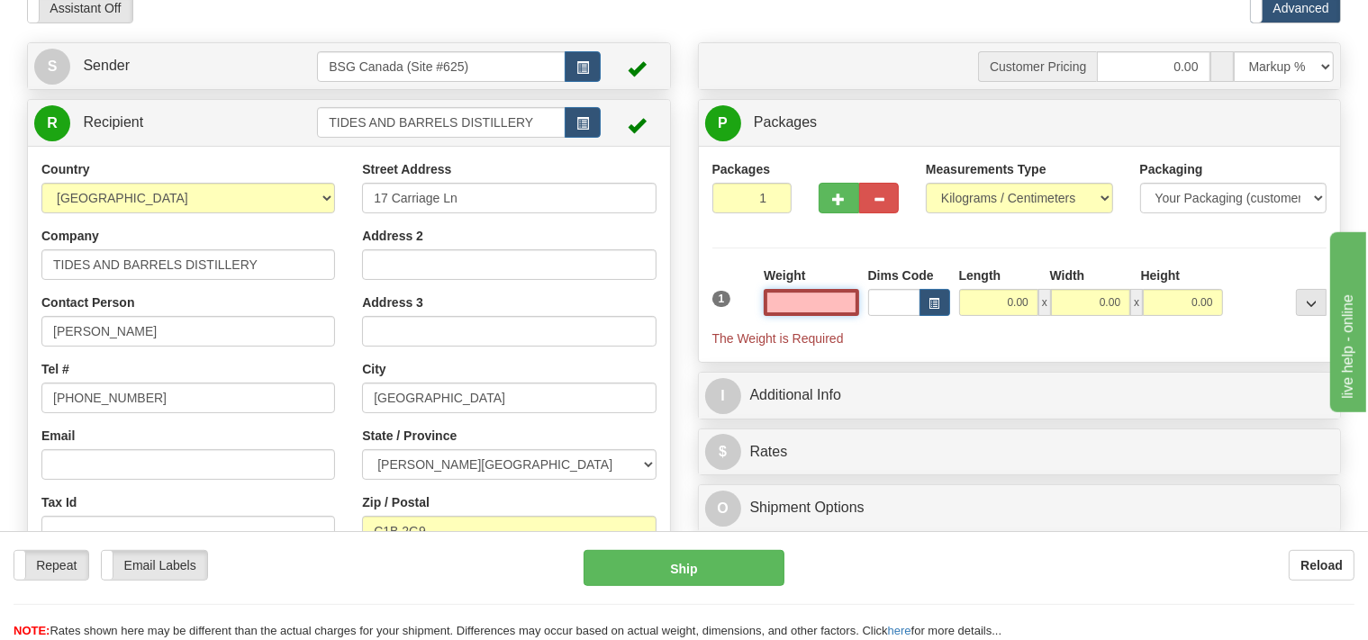
scroll to position [190, 0]
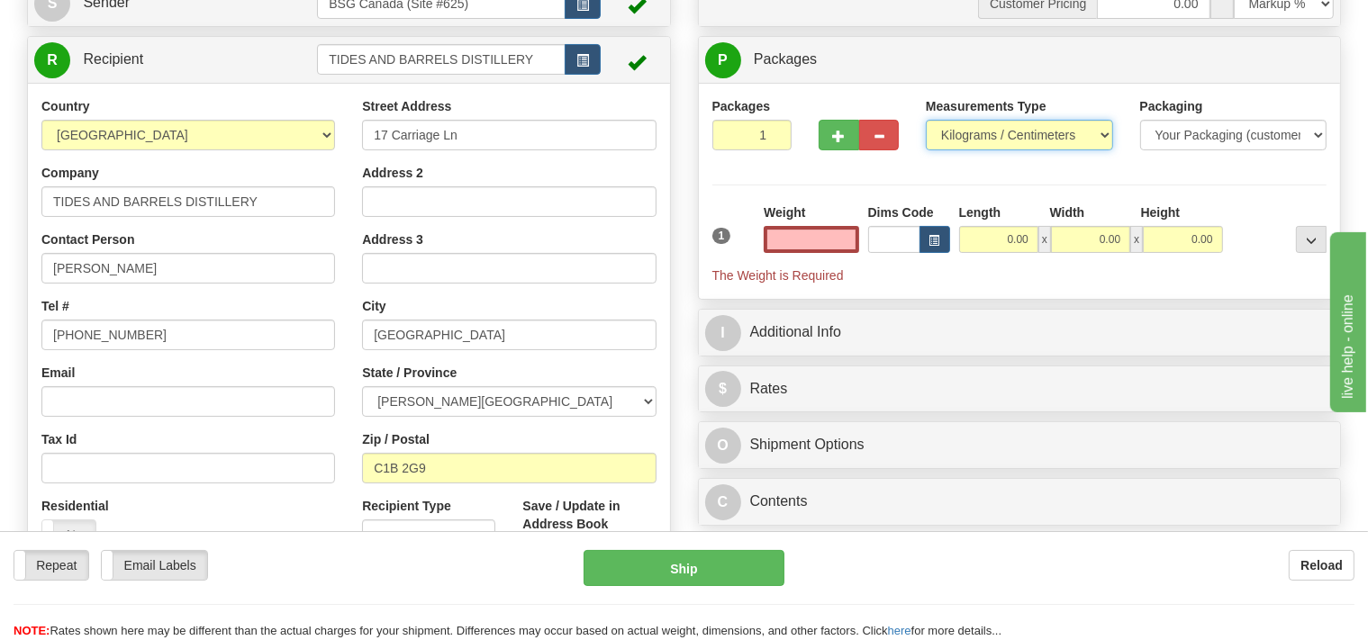
type input "0.00"
click at [926, 120] on select "Pounds / Inches Kilograms / Centimeters" at bounding box center [1019, 135] width 187 height 31
select select "0"
click option "Pounds / Inches" at bounding box center [0, 0] width 0 height 0
click at [809, 229] on input "0.00" at bounding box center [811, 239] width 95 height 27
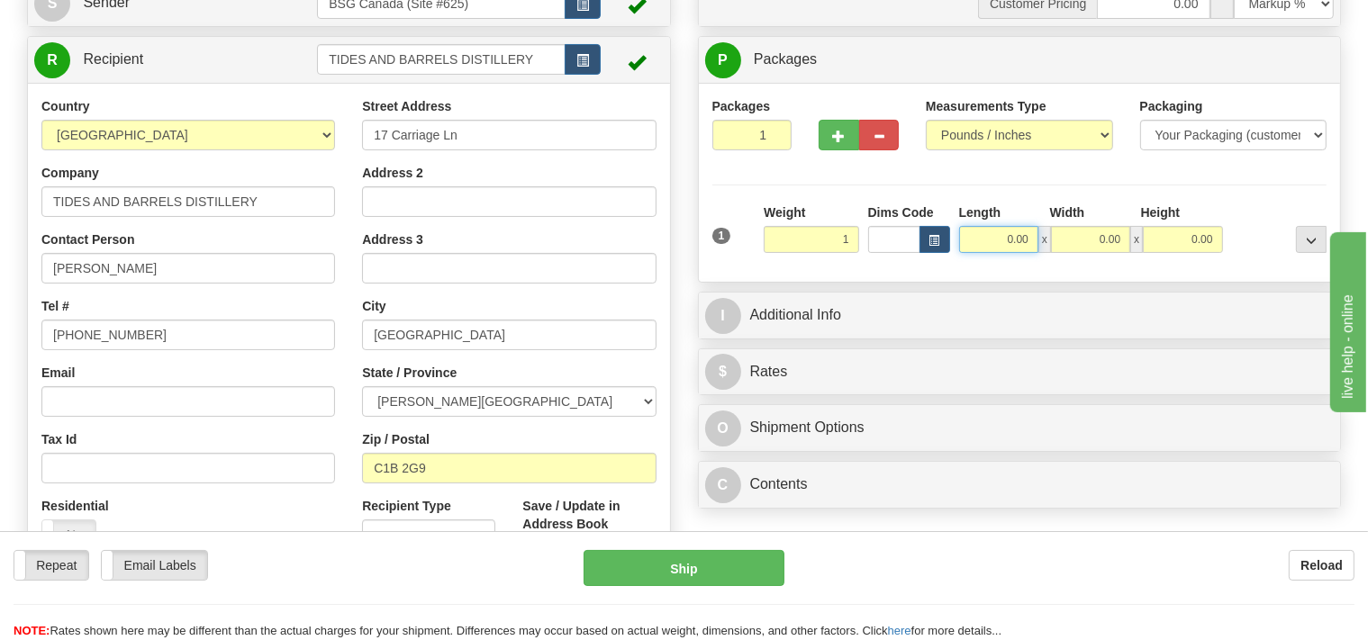
type input "1.00"
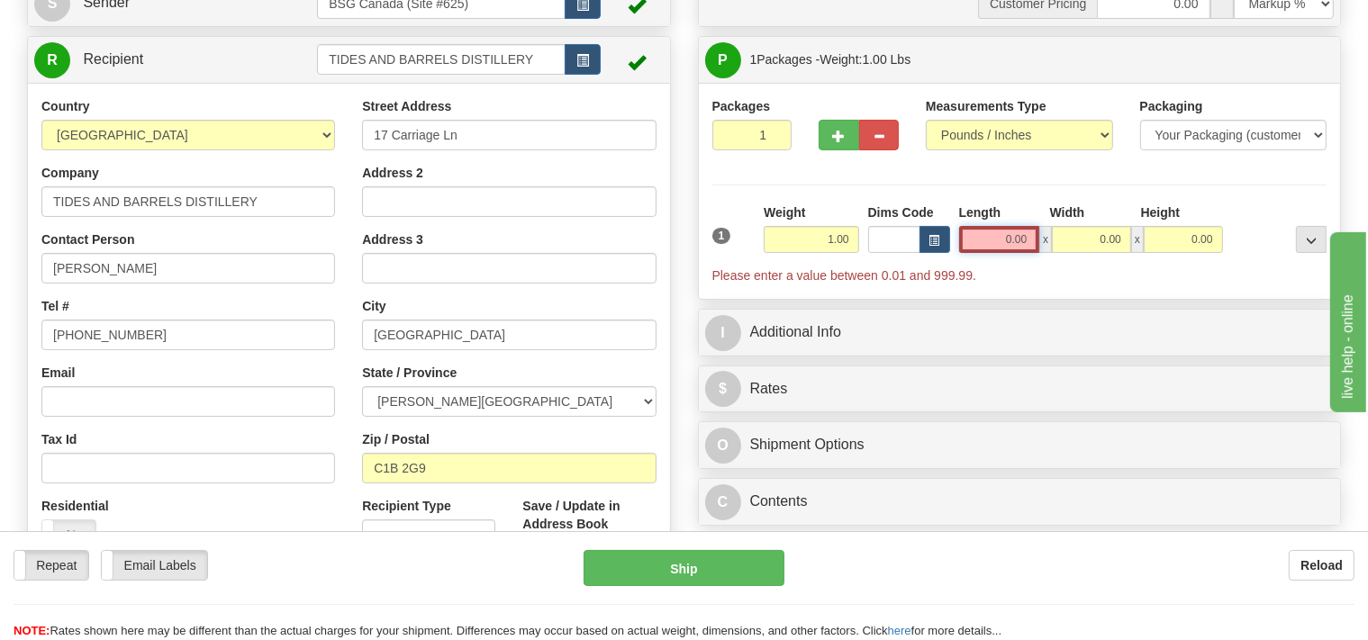
click at [984, 241] on input "0.00" at bounding box center [999, 239] width 81 height 27
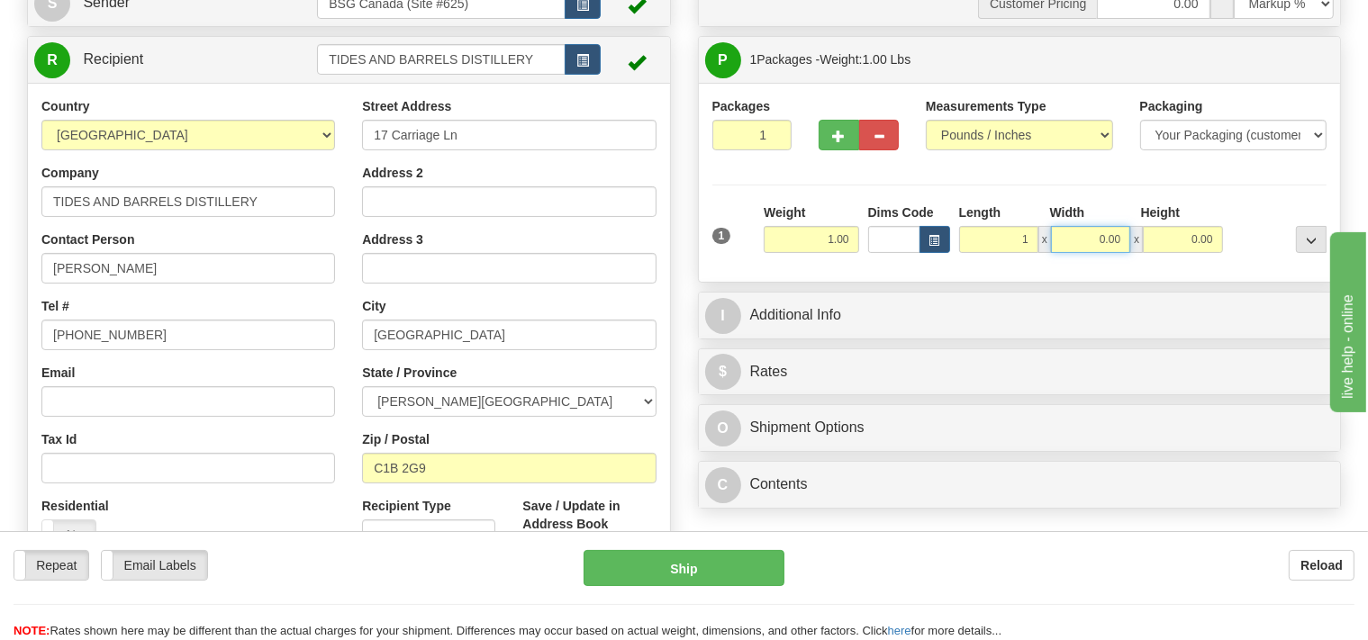
type input "1.00"
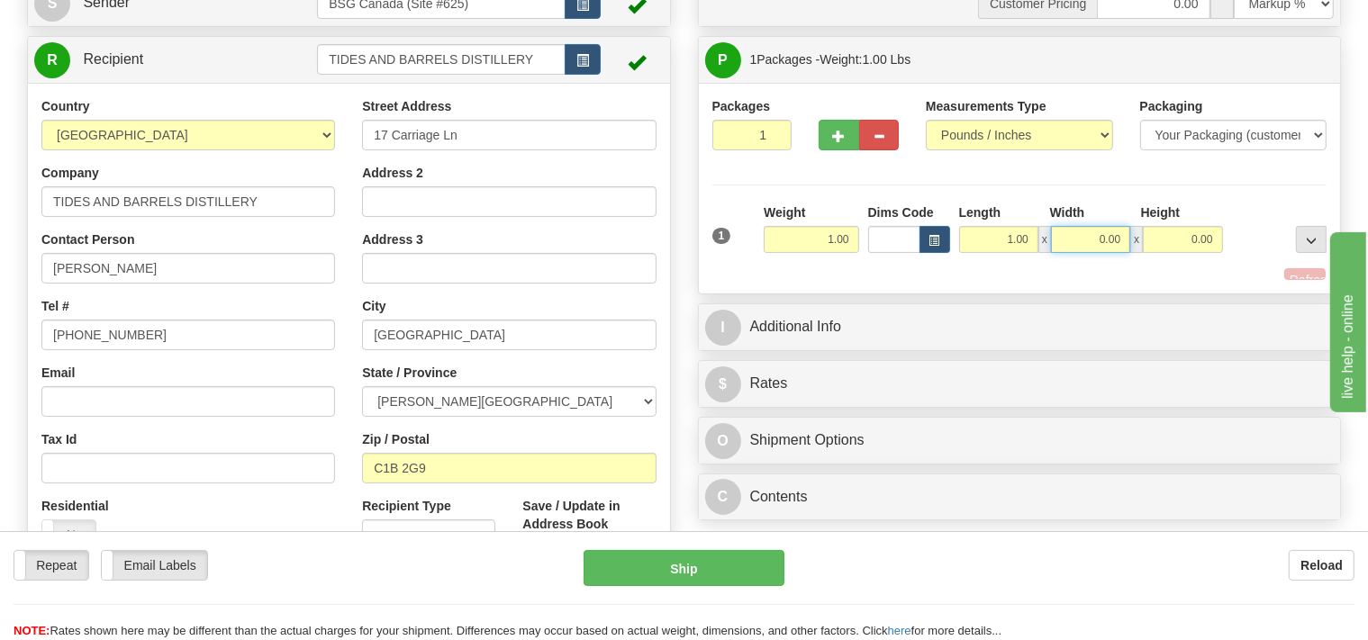
click at [1077, 232] on input "0.00" at bounding box center [1090, 239] width 79 height 27
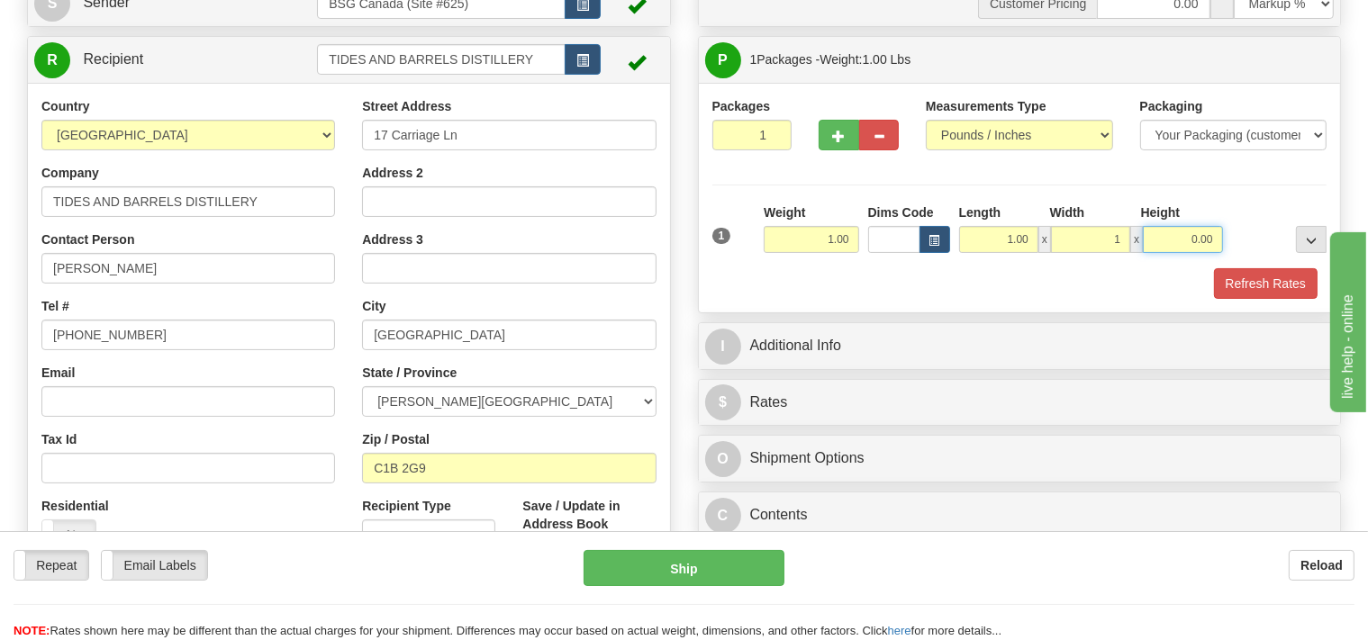
type input "1.00"
click at [1160, 241] on input "0.00" at bounding box center [1182, 239] width 79 height 27
type input "1.00"
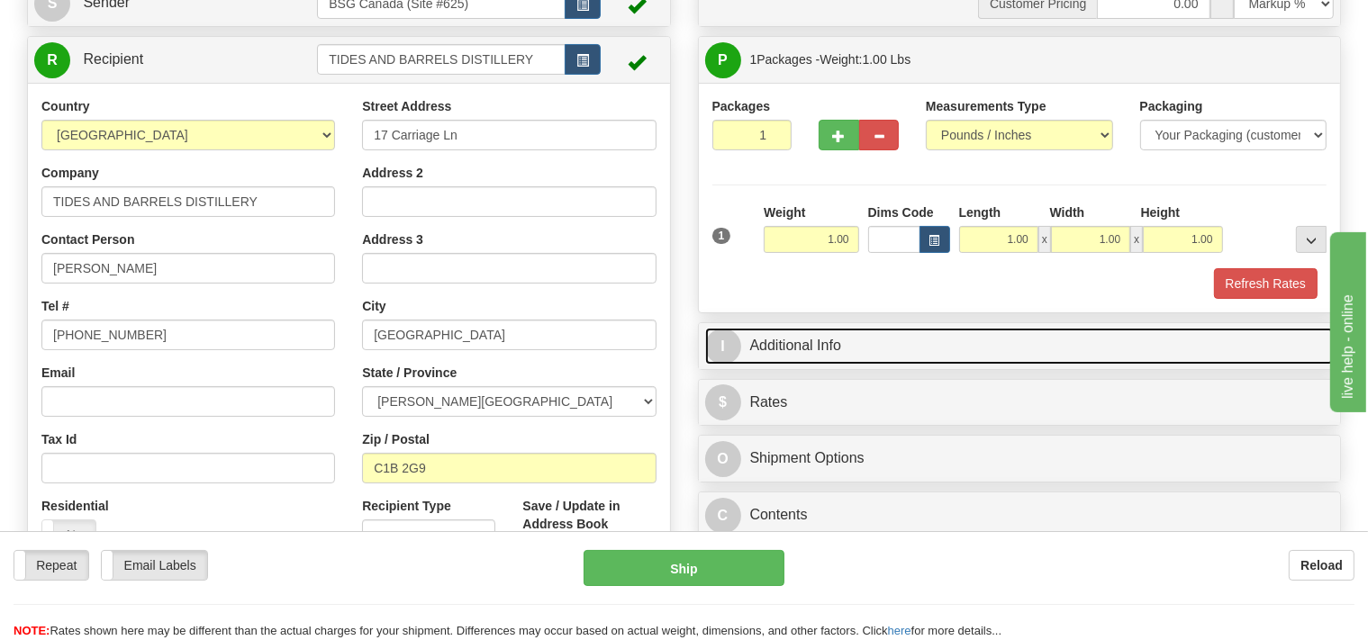
click at [892, 341] on link "I Additional Info" at bounding box center [1020, 346] width 630 height 37
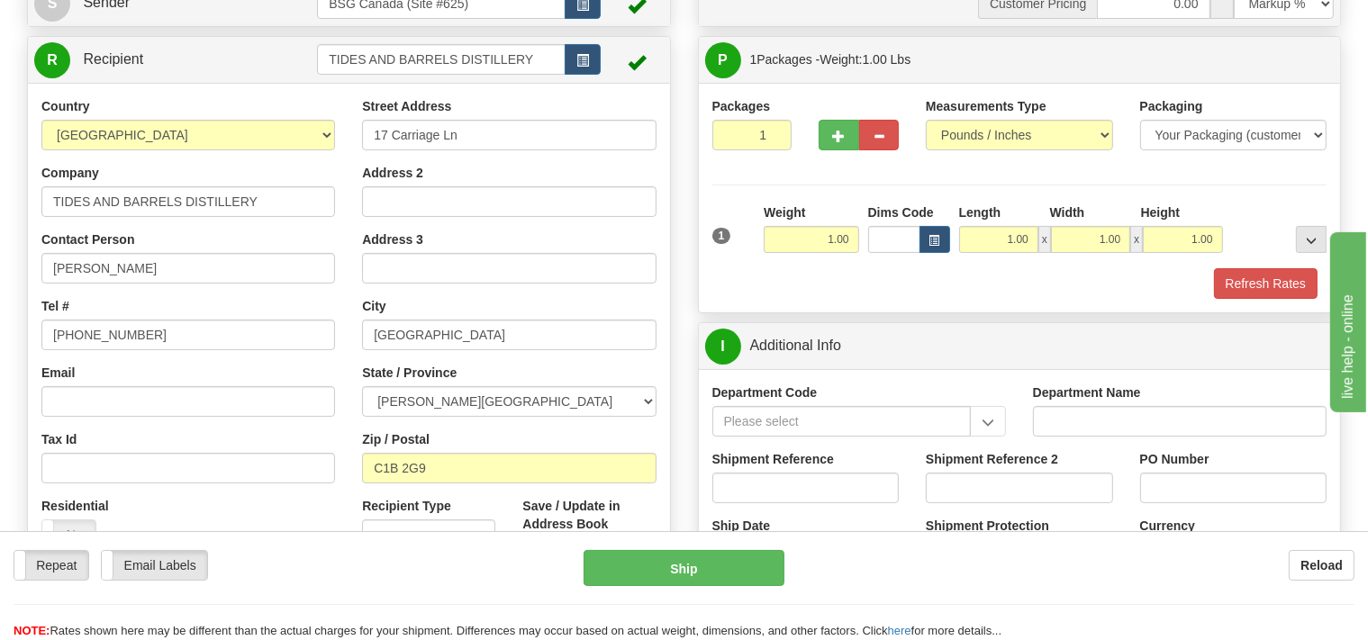
click at [759, 503] on div "Shipment Reference" at bounding box center [806, 483] width 214 height 67
click at [754, 490] on input "Shipment Reference" at bounding box center [806, 488] width 187 height 31
type input "SO170-148278"
click at [1257, 276] on button "Refresh Rates" at bounding box center [1266, 283] width 104 height 31
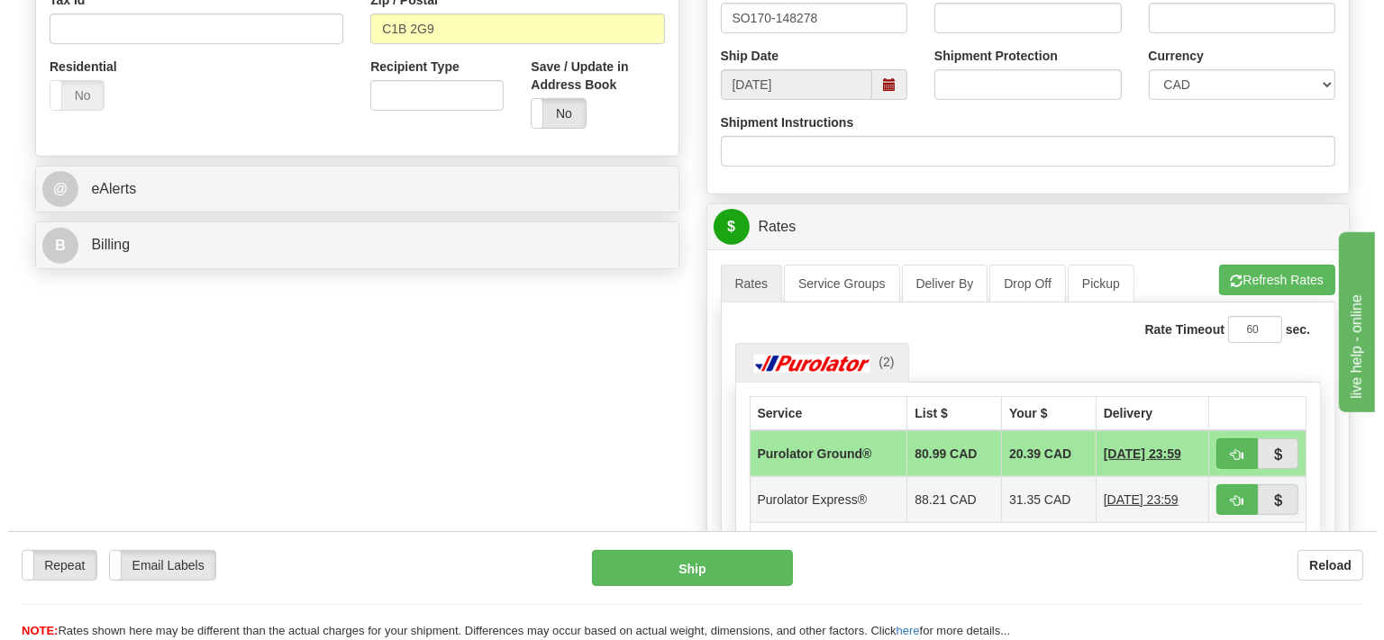
scroll to position [666, 0]
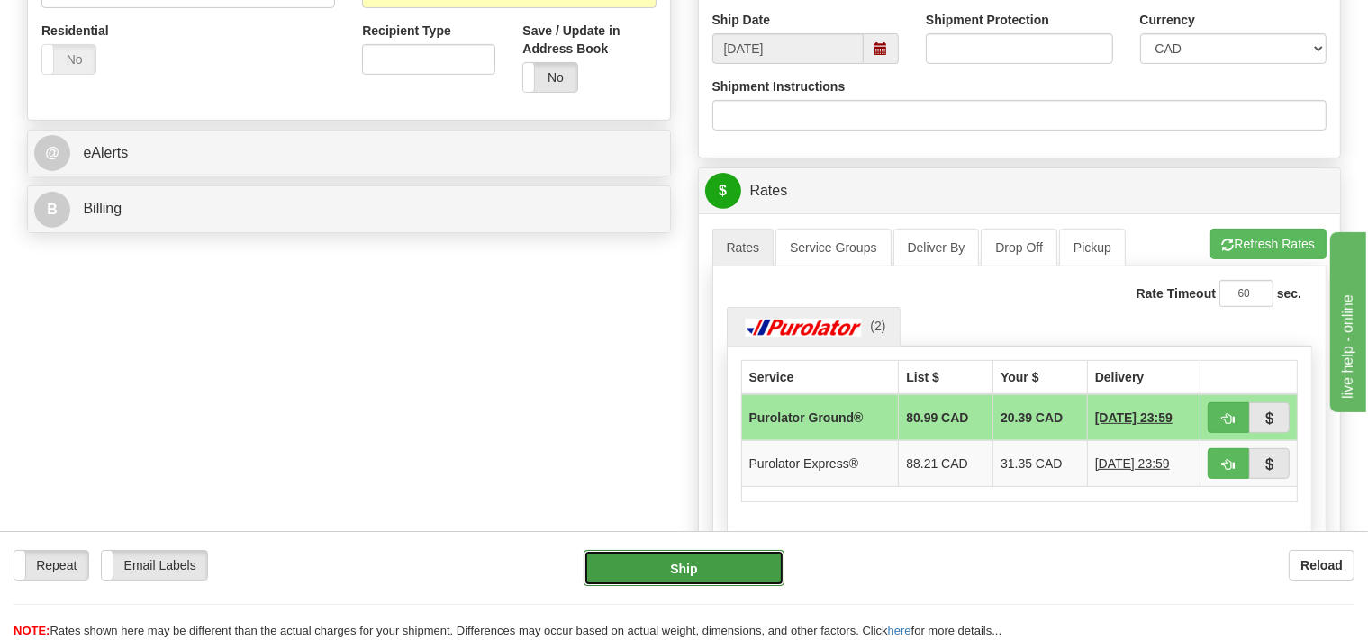
click at [721, 569] on button "Ship" at bounding box center [684, 568] width 201 height 36
type input "260"
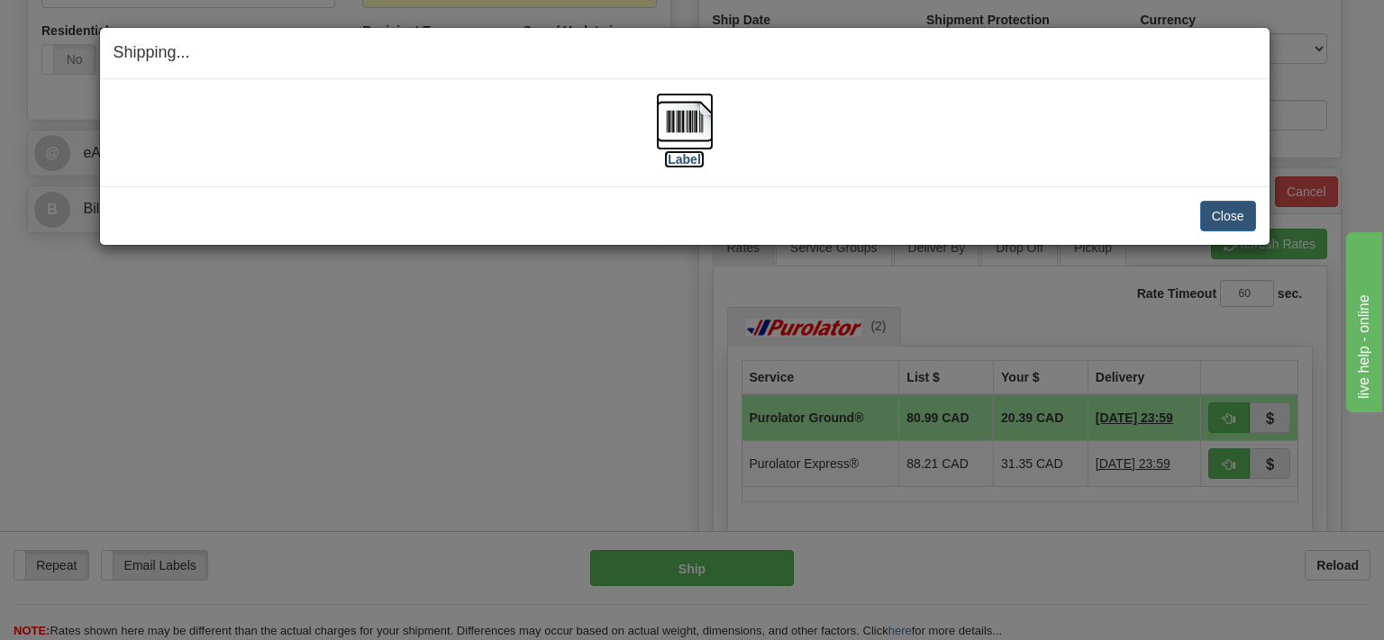
click at [685, 126] on img at bounding box center [685, 122] width 58 height 58
